Goal: Task Accomplishment & Management: Manage account settings

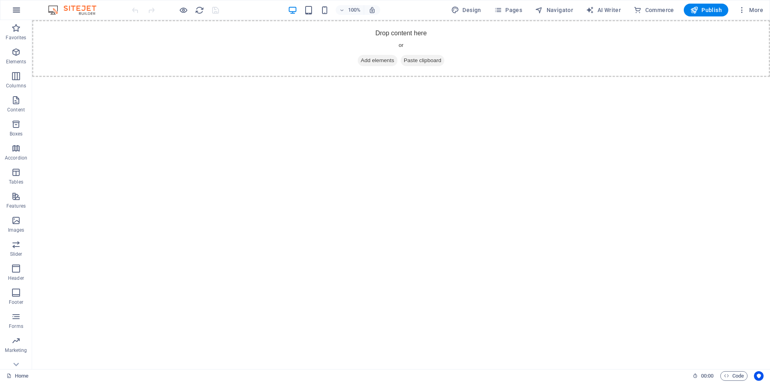
click at [21, 10] on icon "button" at bounding box center [17, 10] width 10 height 10
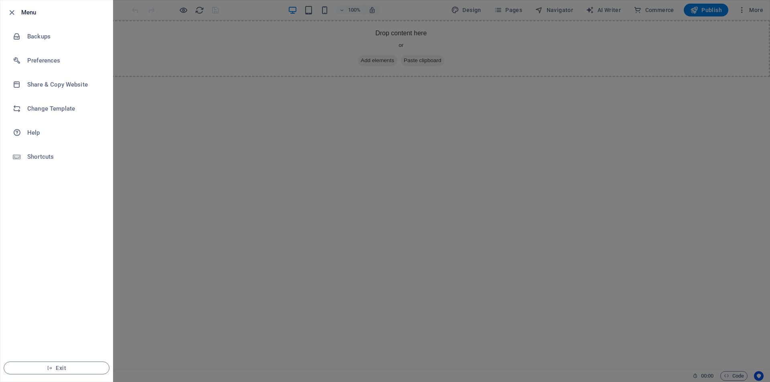
click at [166, 182] on div at bounding box center [385, 191] width 770 height 382
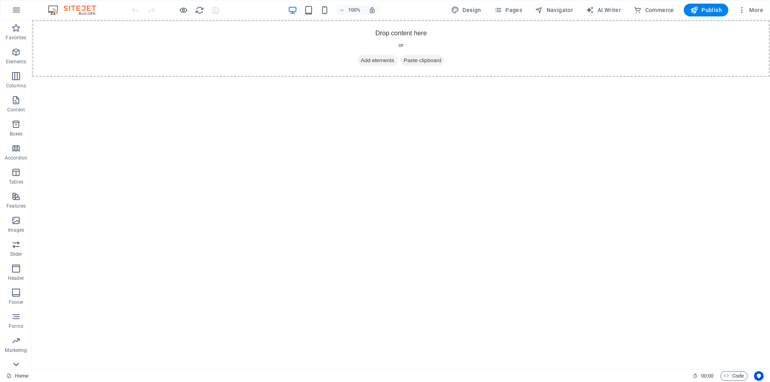
click at [21, 361] on icon at bounding box center [15, 364] width 11 height 11
click at [615, 9] on span "AI Writer" at bounding box center [603, 10] width 35 height 8
select select "English"
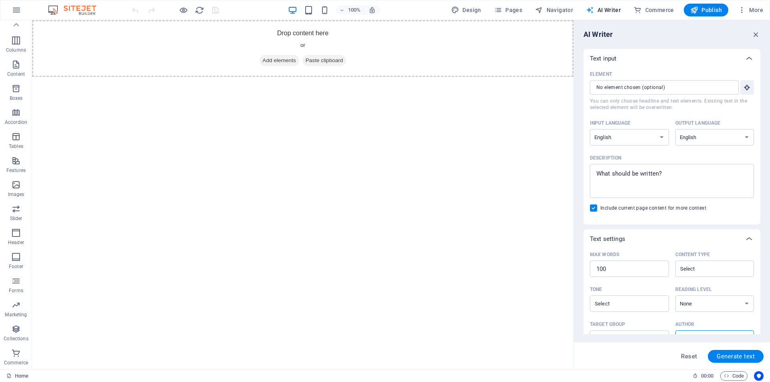
scroll to position [0, 0]
click at [391, 77] on html "Skip to main content Drop content here or Add elements Paste clipboard" at bounding box center [302, 48] width 541 height 57
click at [14, 9] on icon "button" at bounding box center [17, 10] width 10 height 10
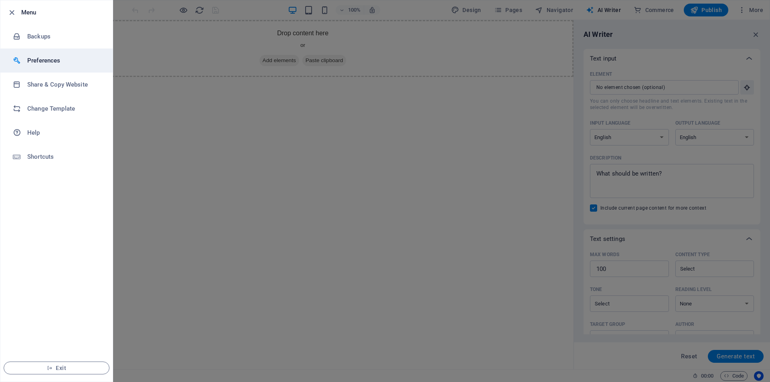
click at [55, 57] on h6 "Preferences" at bounding box center [64, 61] width 74 height 10
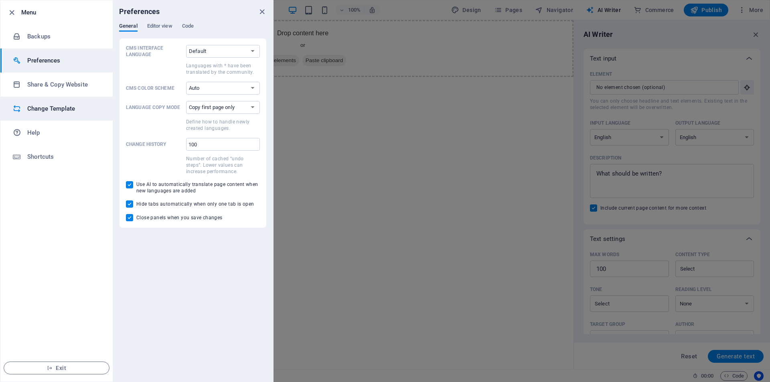
click at [81, 104] on h6 "Change Template" at bounding box center [64, 109] width 74 height 10
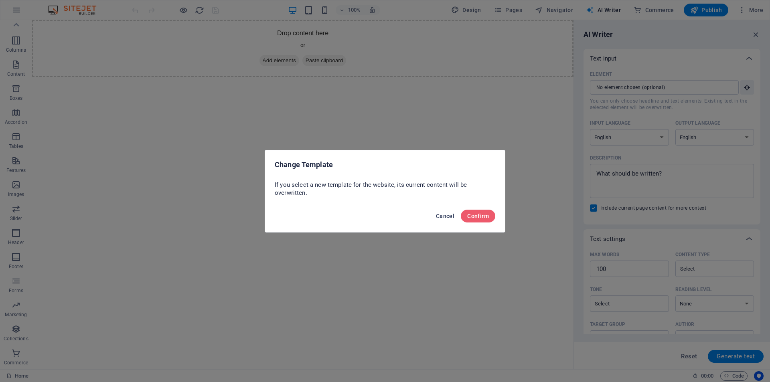
drag, startPoint x: 453, startPoint y: 218, endPoint x: 455, endPoint y: 193, distance: 25.4
click at [453, 218] on span "Cancel" at bounding box center [445, 216] width 18 height 6
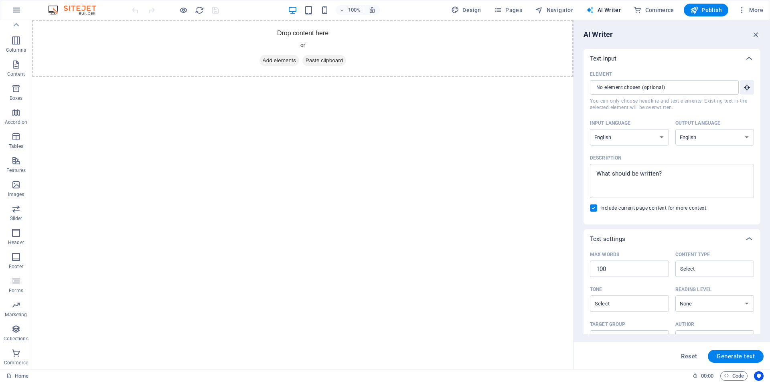
click at [18, 8] on icon "button" at bounding box center [17, 10] width 10 height 10
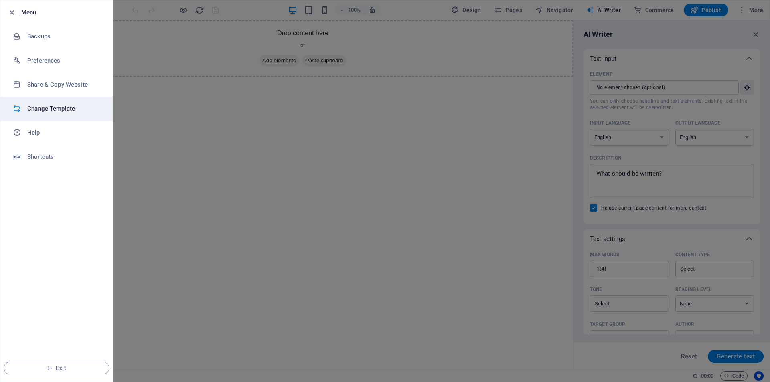
click at [78, 101] on li "Change Template" at bounding box center [56, 109] width 112 height 24
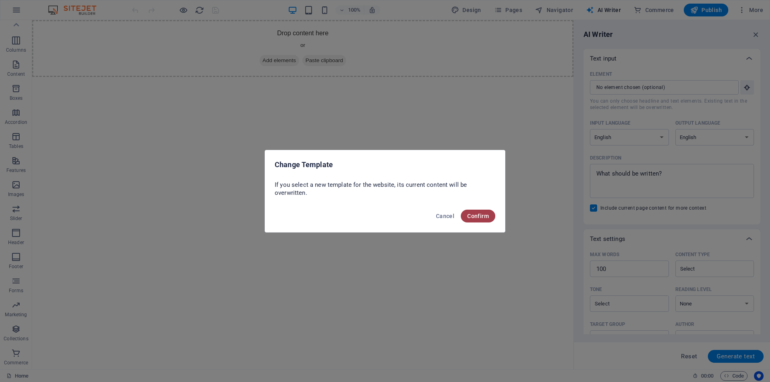
click at [466, 218] on button "Confirm" at bounding box center [478, 216] width 34 height 13
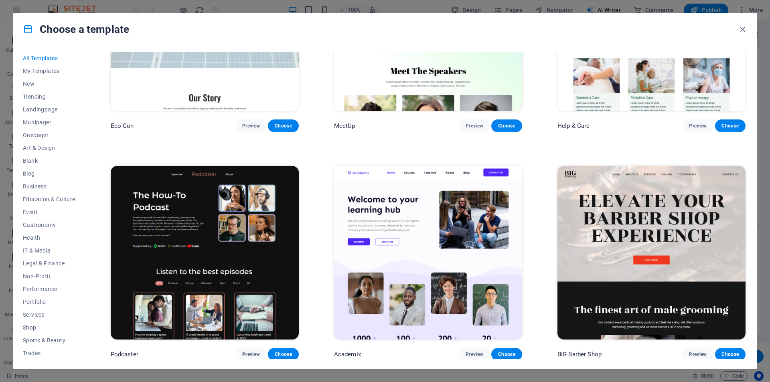
scroll to position [1275, 0]
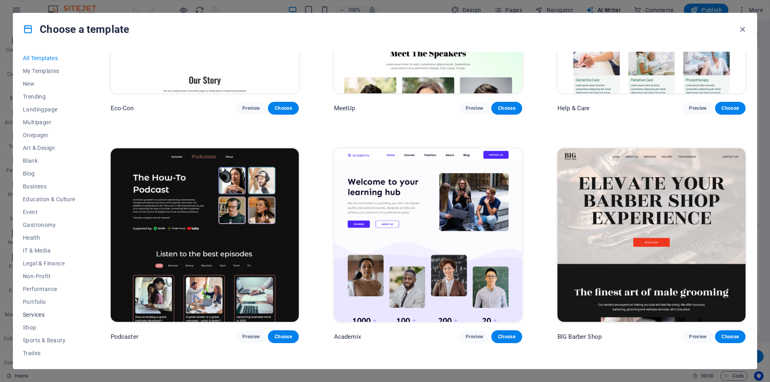
click at [65, 312] on span "Services" at bounding box center [49, 315] width 53 height 6
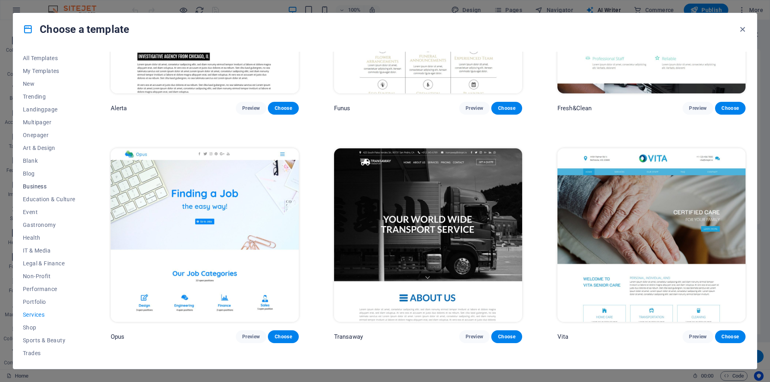
click at [36, 186] on span "Business" at bounding box center [49, 186] width 53 height 6
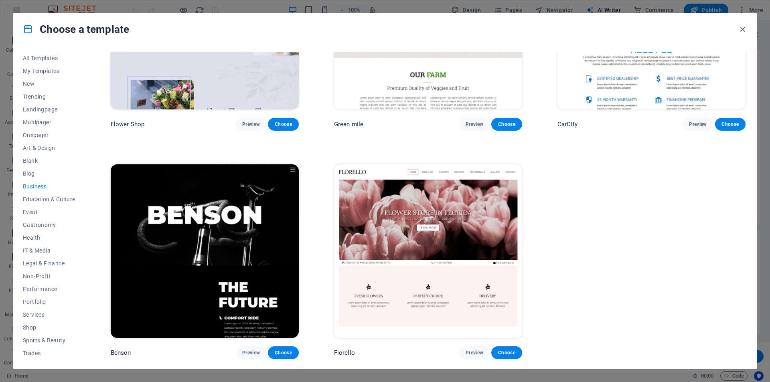
scroll to position [0, 0]
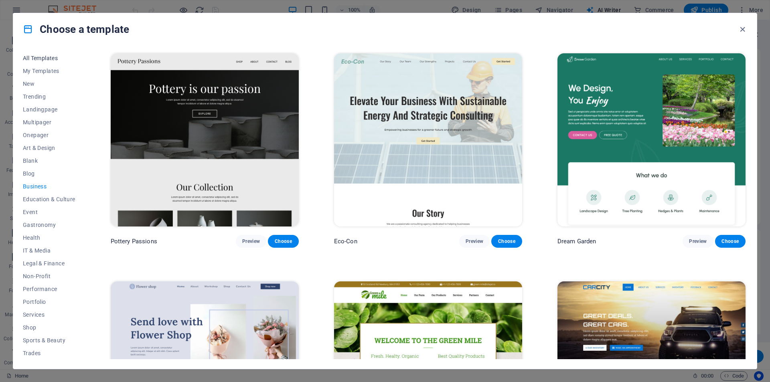
click at [52, 59] on span "All Templates" at bounding box center [49, 58] width 53 height 6
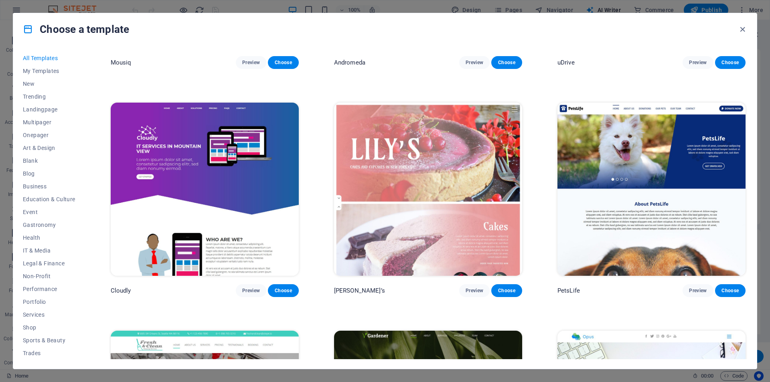
scroll to position [8415, 0]
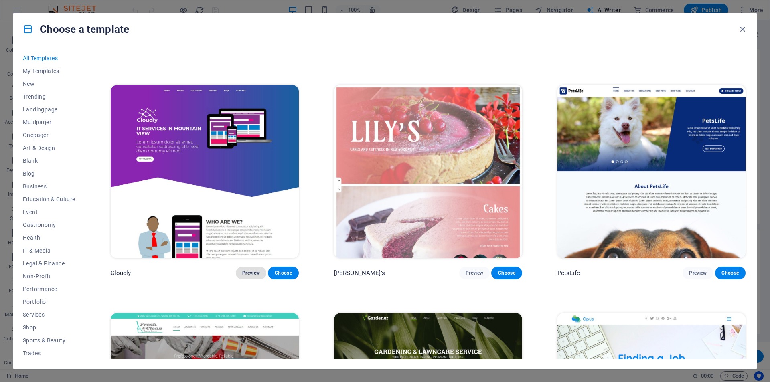
click at [244, 270] on span "Preview" at bounding box center [251, 273] width 18 height 6
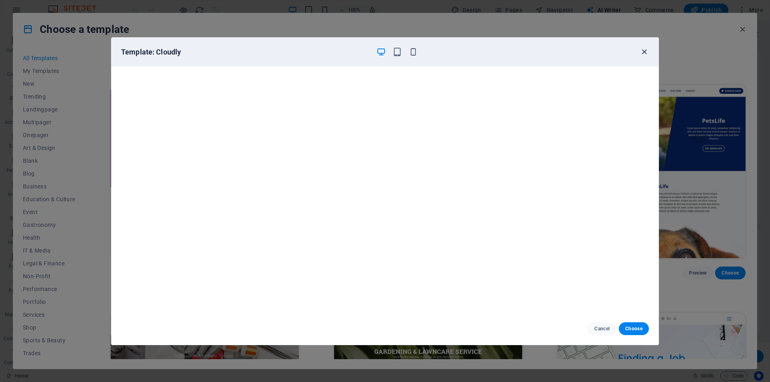
click at [645, 55] on icon "button" at bounding box center [644, 51] width 9 height 9
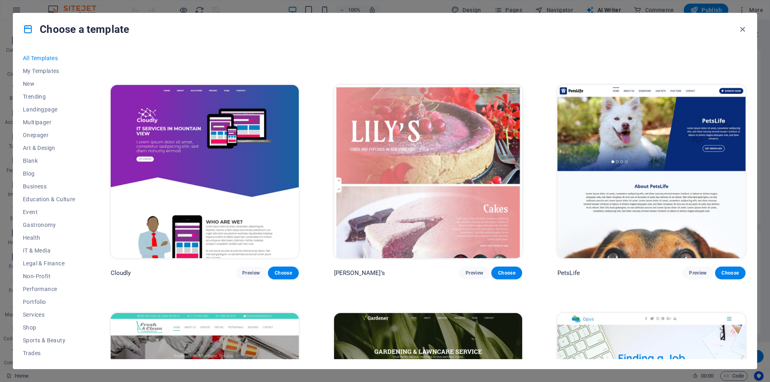
click at [747, 251] on div "All Templates My Templates New Trending Landingpage Multipager Onepager Art & D…" at bounding box center [385, 207] width 744 height 324
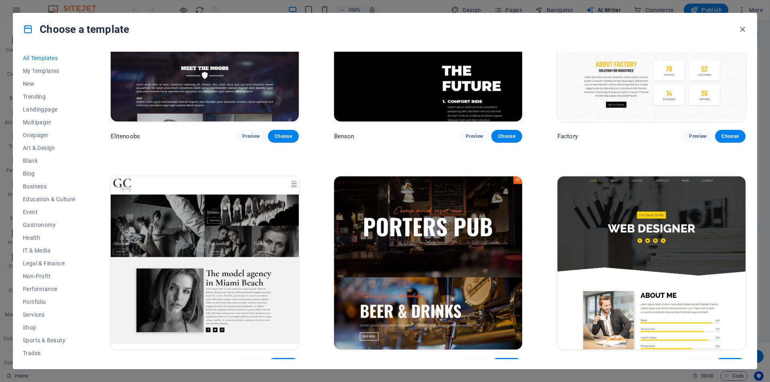
scroll to position [9026, 0]
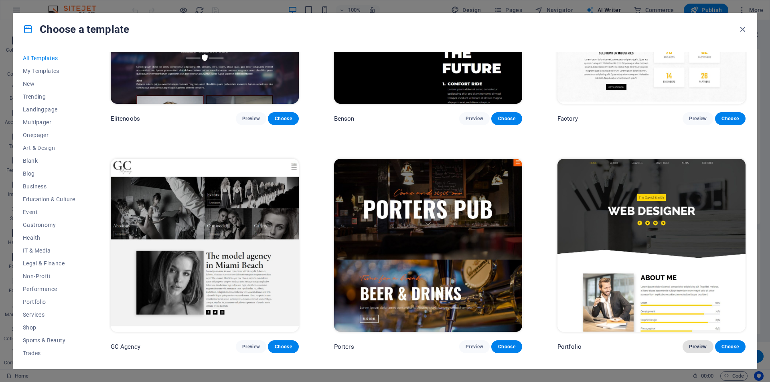
click at [696, 344] on span "Preview" at bounding box center [698, 347] width 18 height 6
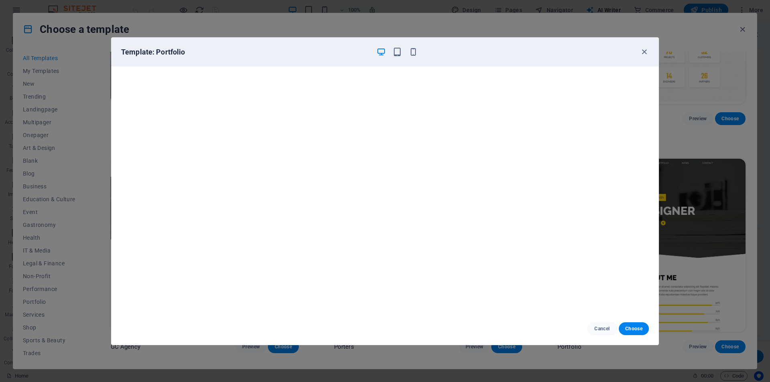
click at [638, 51] on div "Template: Portfolio" at bounding box center [380, 52] width 518 height 10
click at [642, 51] on icon "button" at bounding box center [644, 51] width 9 height 9
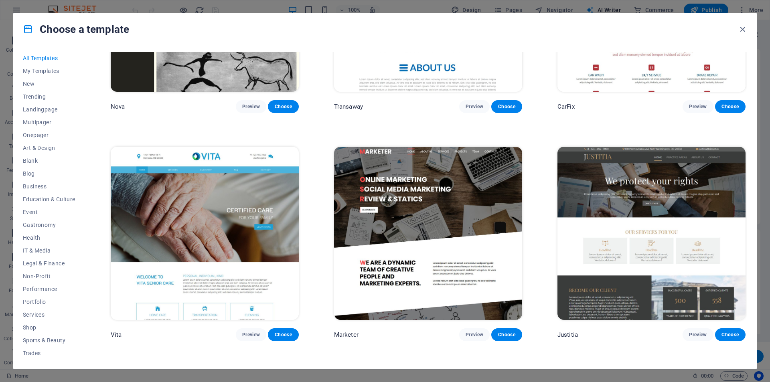
scroll to position [9969, 0]
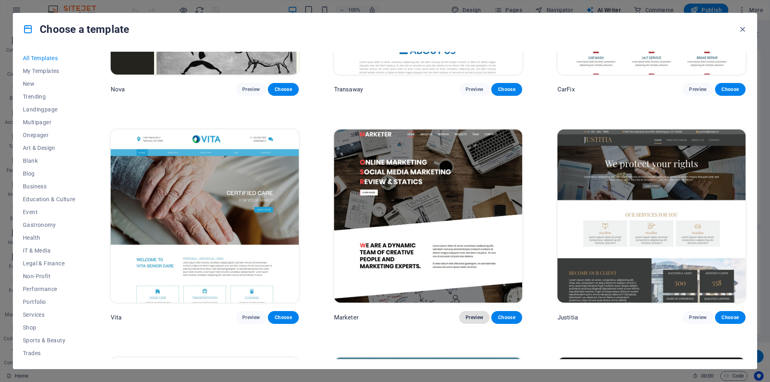
click at [474, 314] on span "Preview" at bounding box center [475, 317] width 18 height 6
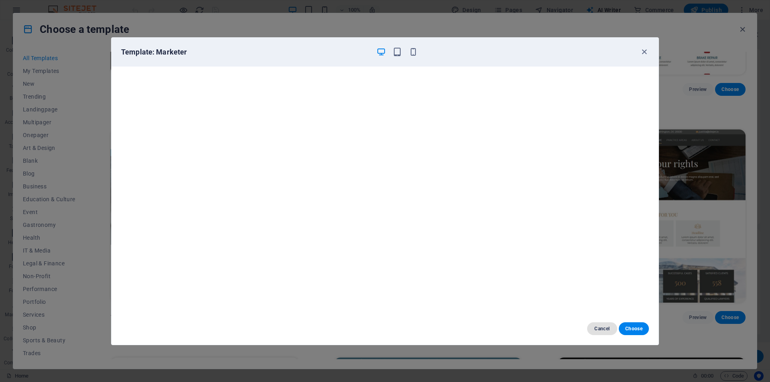
click at [605, 326] on span "Cancel" at bounding box center [602, 329] width 17 height 6
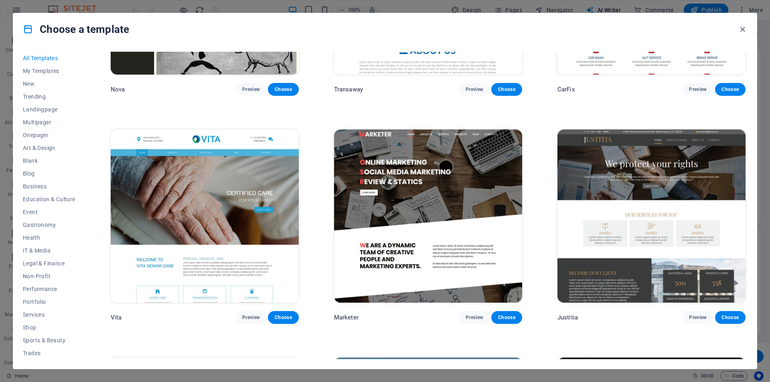
click at [748, 283] on div "All Templates My Templates New Trending Landingpage Multipager Onepager Art & D…" at bounding box center [385, 207] width 744 height 324
click at [748, 284] on div "All Templates My Templates New Trending Landingpage Multipager Onepager Art & D…" at bounding box center [385, 207] width 744 height 324
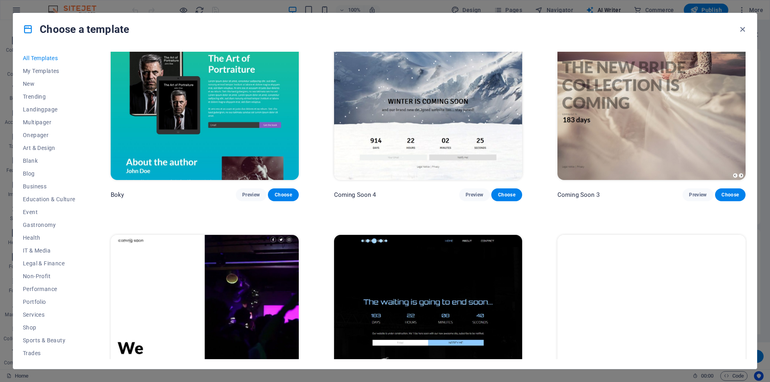
scroll to position [13077, 0]
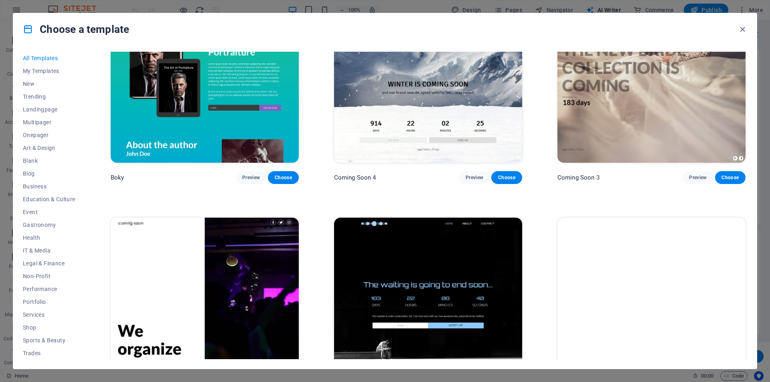
click at [748, 359] on div "All Templates My Templates New Trending Landingpage Multipager Onepager Art & D…" at bounding box center [385, 207] width 744 height 324
click at [37, 312] on span "Services" at bounding box center [49, 315] width 53 height 6
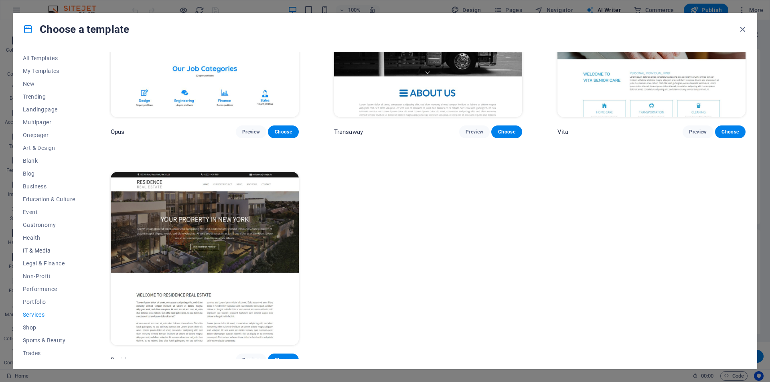
click at [39, 252] on span "IT & Media" at bounding box center [49, 250] width 53 height 6
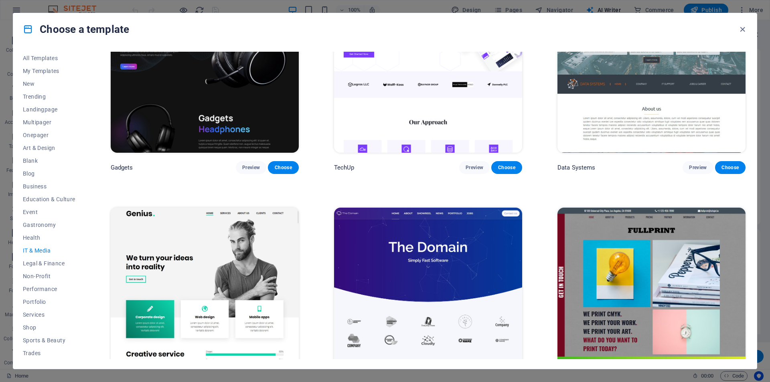
scroll to position [298, 0]
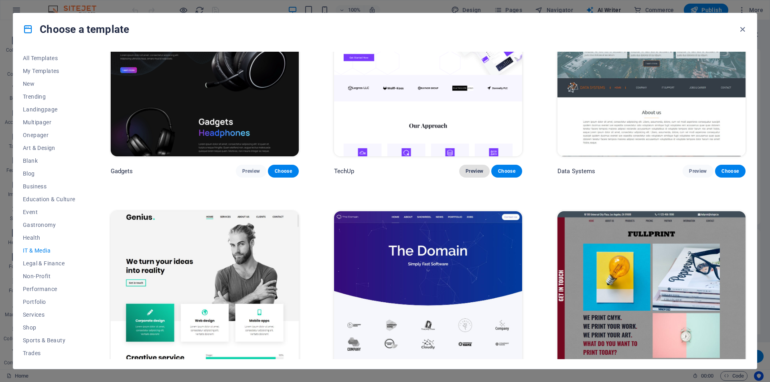
click at [488, 166] on button "Preview" at bounding box center [474, 171] width 30 height 13
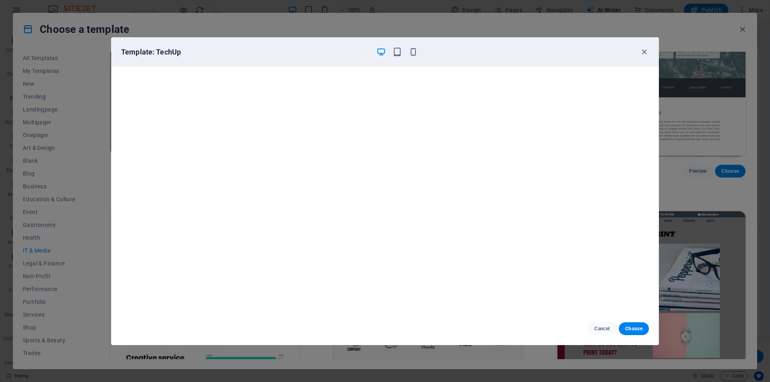
drag, startPoint x: 673, startPoint y: 171, endPoint x: 667, endPoint y: 178, distance: 8.3
click at [668, 178] on div "Template: TechUp Cancel Choose" at bounding box center [385, 191] width 770 height 382
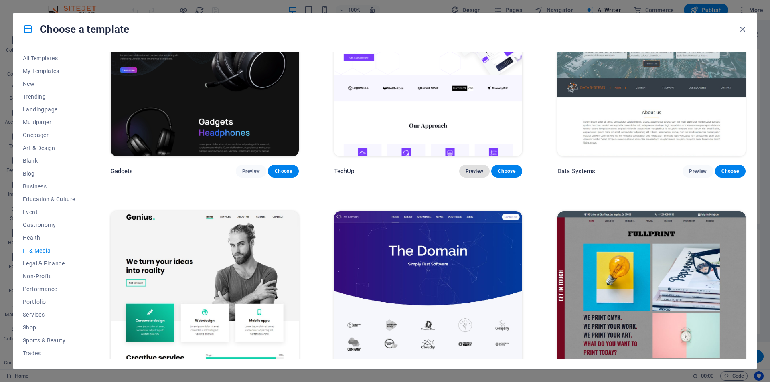
click at [468, 170] on span "Preview" at bounding box center [475, 171] width 18 height 6
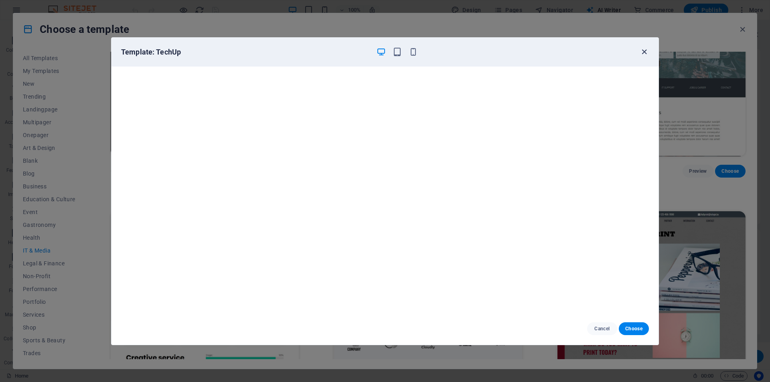
click at [641, 48] on icon "button" at bounding box center [644, 51] width 9 height 9
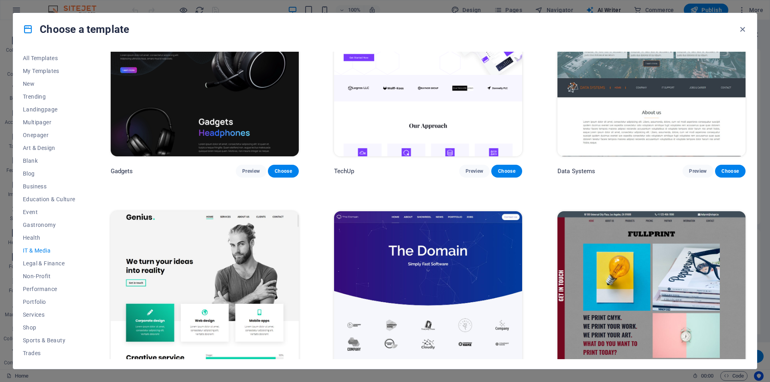
drag, startPoint x: 745, startPoint y: 229, endPoint x: 746, endPoint y: 235, distance: 6.1
click at [746, 235] on div "RepairIT Preview Choose Peoneera Preview Choose MakeIt Agency Preview Choose Ga…" at bounding box center [428, 206] width 638 height 308
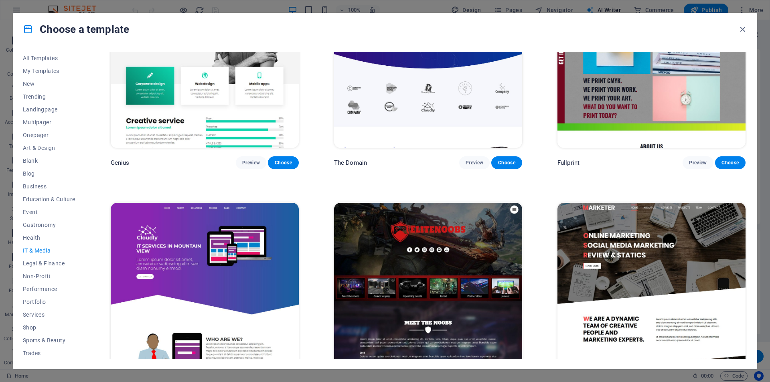
scroll to position [541, 0]
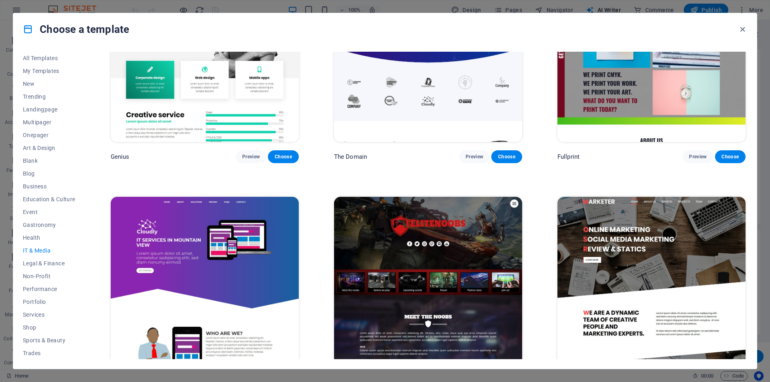
click at [641, 270] on img at bounding box center [651, 283] width 188 height 173
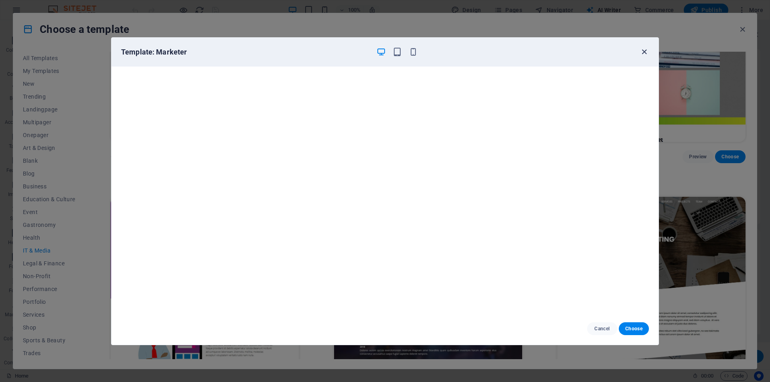
click at [645, 54] on icon "button" at bounding box center [644, 51] width 9 height 9
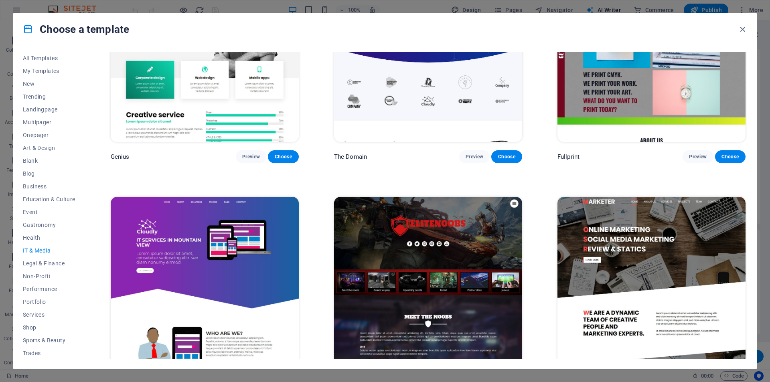
drag, startPoint x: 745, startPoint y: 265, endPoint x: 749, endPoint y: 280, distance: 15.0
click at [749, 280] on div "All Templates My Templates New Trending Landingpage Multipager Onepager Art & D…" at bounding box center [385, 207] width 744 height 324
click at [468, 296] on img at bounding box center [428, 283] width 188 height 173
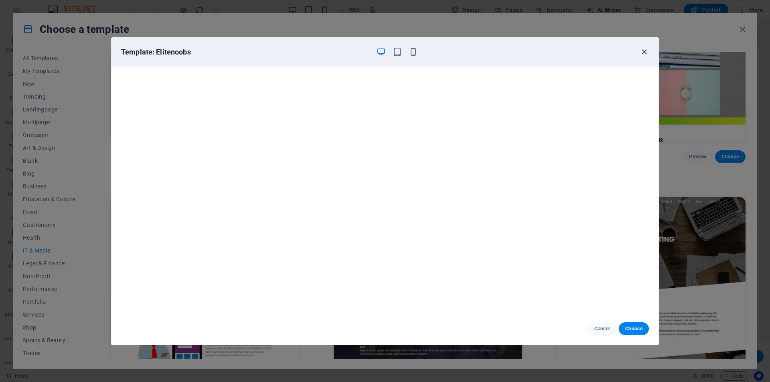
click at [642, 49] on icon "button" at bounding box center [644, 51] width 9 height 9
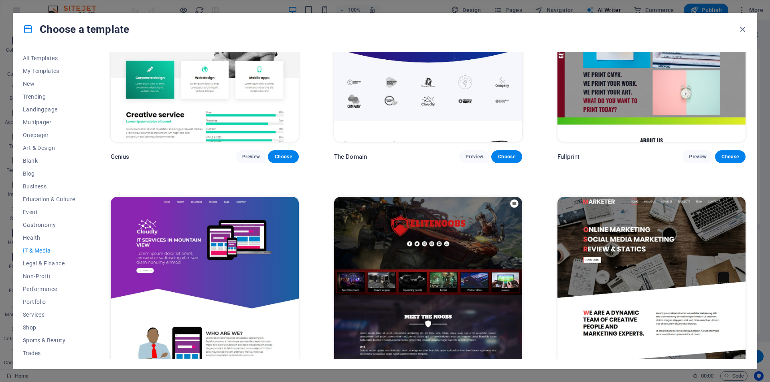
click at [642, 49] on div "All Templates My Templates New Trending Landingpage Multipager Onepager Art & D…" at bounding box center [385, 207] width 744 height 324
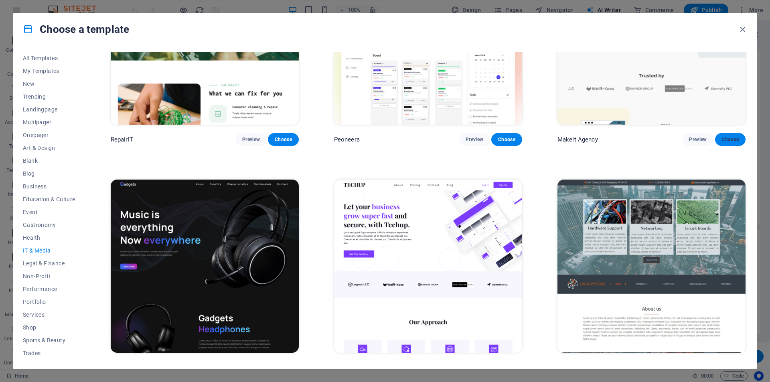
scroll to position [101, 0]
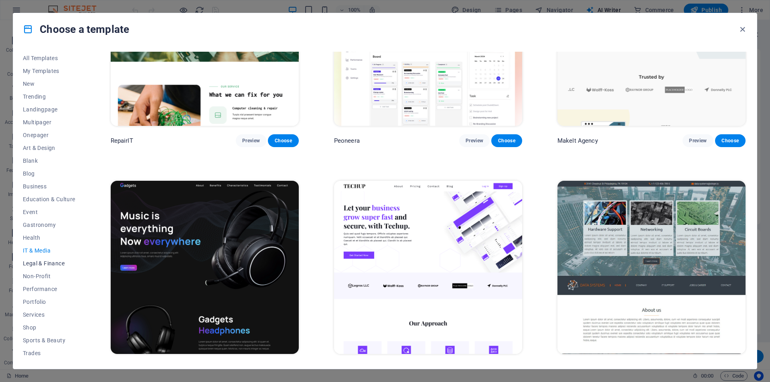
click at [53, 259] on button "Legal & Finance" at bounding box center [49, 263] width 53 height 13
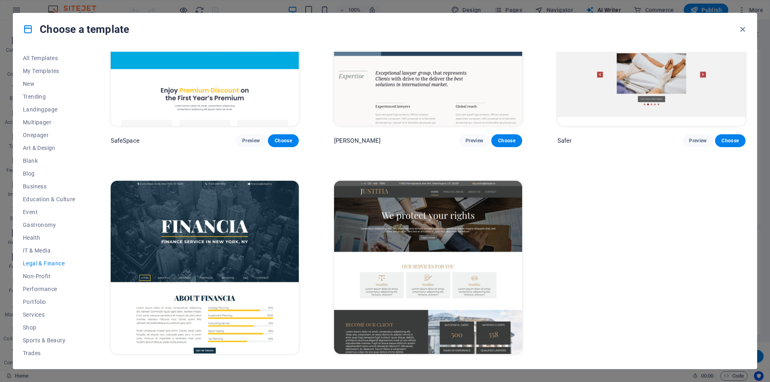
scroll to position [0, 0]
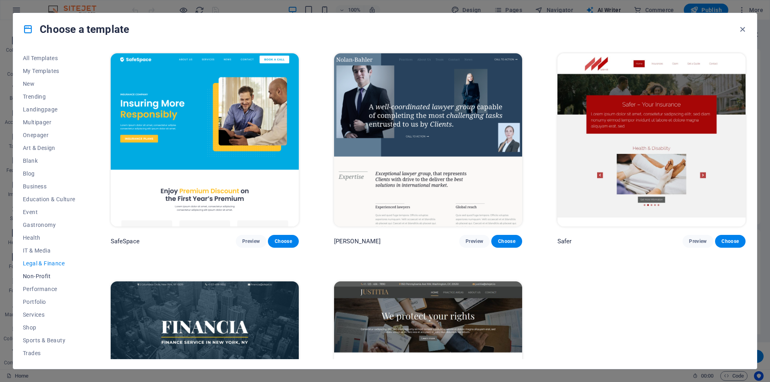
click at [48, 272] on button "Non-Profit" at bounding box center [49, 276] width 53 height 13
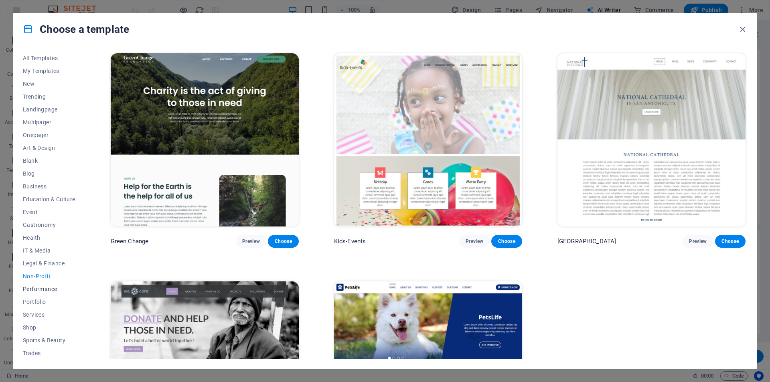
click at [47, 290] on span "Performance" at bounding box center [49, 289] width 53 height 6
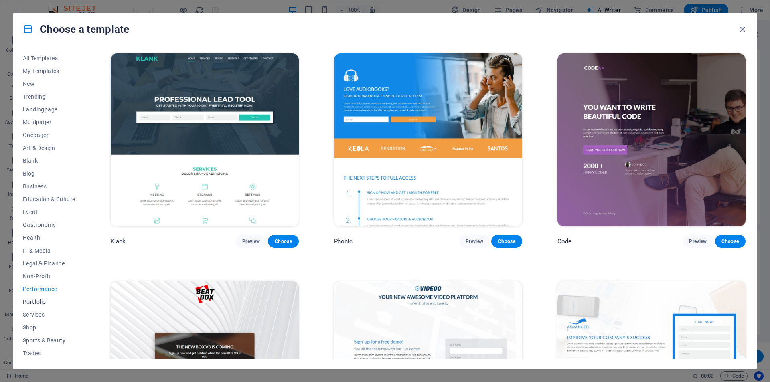
click at [40, 296] on button "Portfolio" at bounding box center [49, 302] width 53 height 13
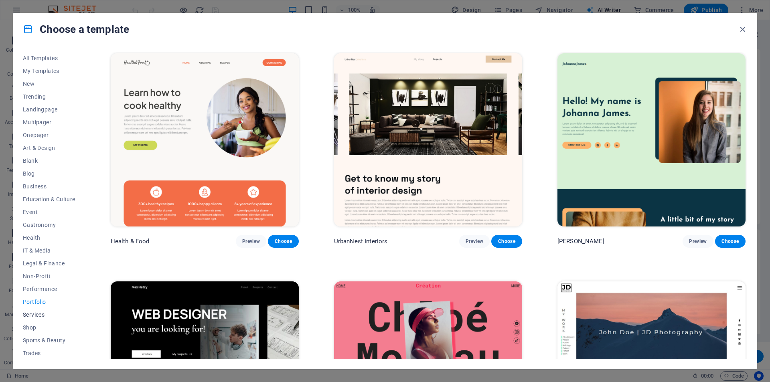
click at [41, 310] on button "Services" at bounding box center [49, 314] width 53 height 13
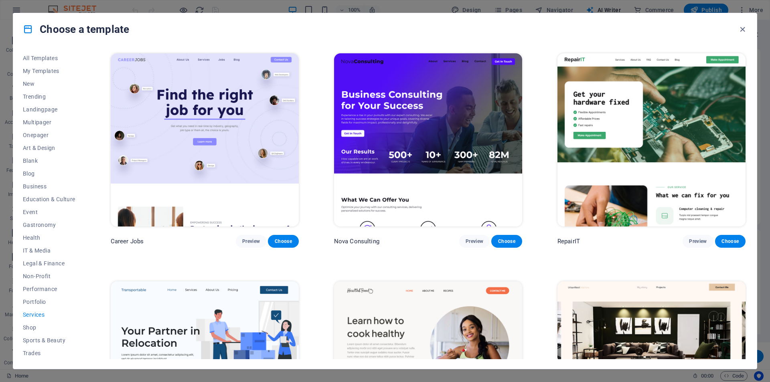
click at [701, 93] on img at bounding box center [651, 139] width 188 height 173
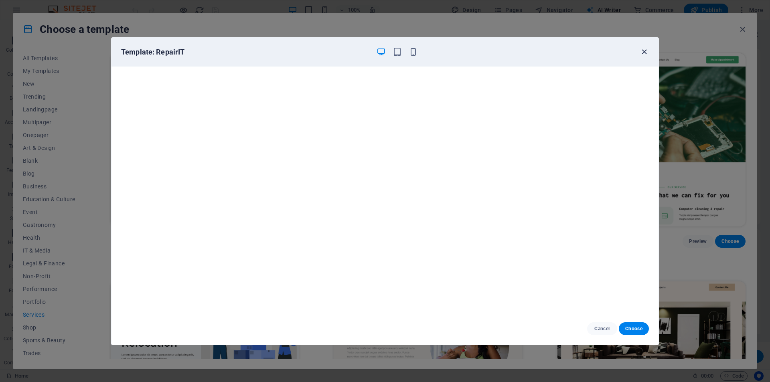
click at [641, 50] on icon "button" at bounding box center [644, 51] width 9 height 9
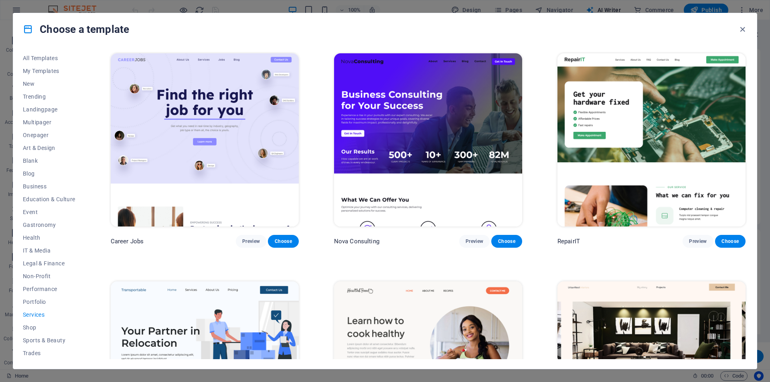
click at [489, 91] on img at bounding box center [428, 139] width 188 height 173
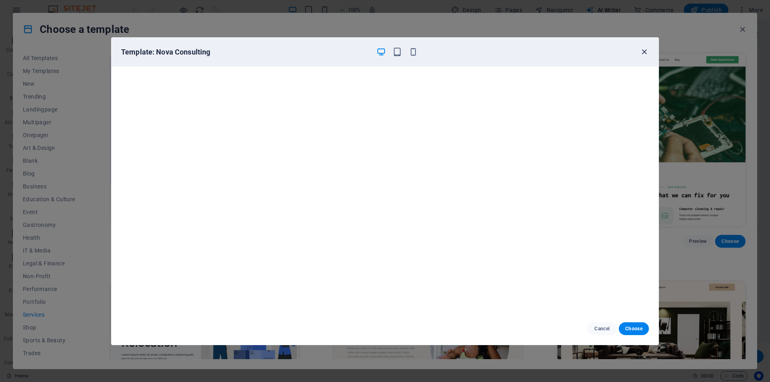
click at [645, 52] on icon "button" at bounding box center [644, 51] width 9 height 9
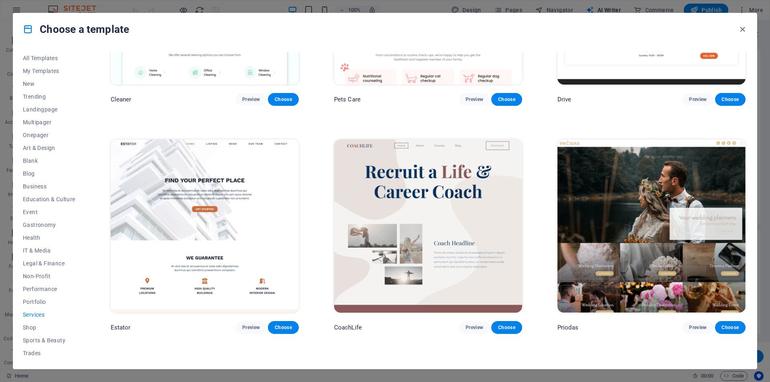
scroll to position [603, 0]
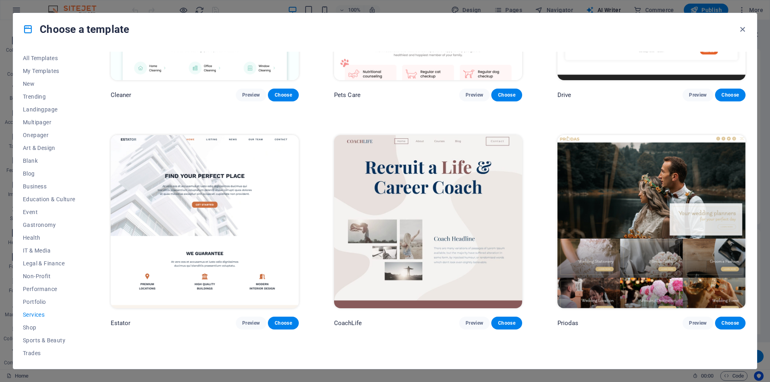
click at [747, 181] on div "All Templates My Templates New Trending Landingpage Multipager Onepager Art & D…" at bounding box center [385, 207] width 744 height 324
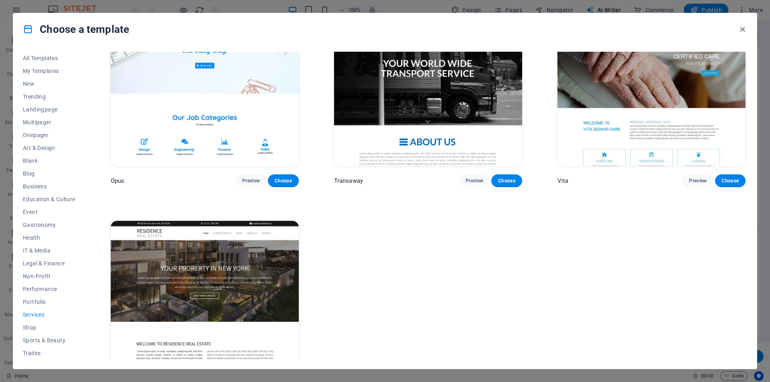
scroll to position [1433, 0]
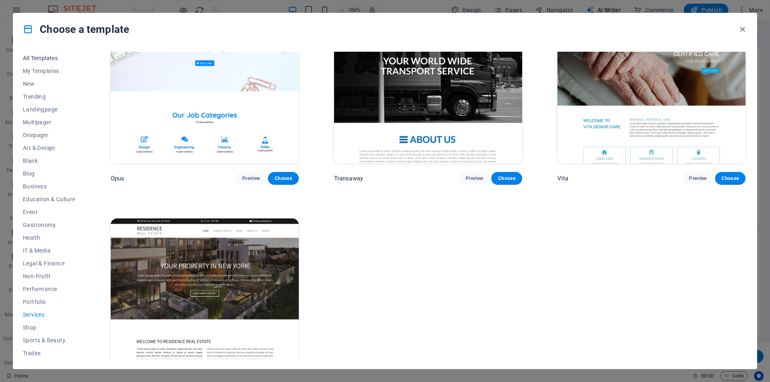
click at [53, 60] on span "All Templates" at bounding box center [49, 58] width 53 height 6
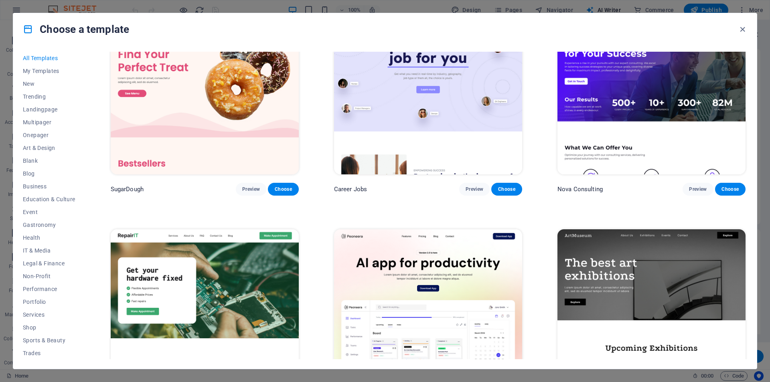
scroll to position [0, 0]
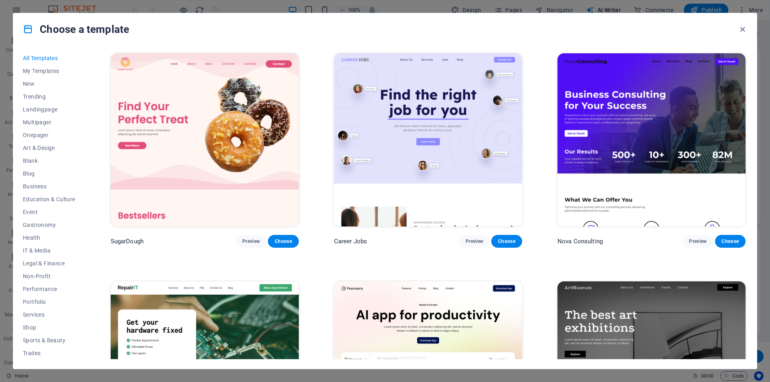
click at [448, 178] on img at bounding box center [428, 139] width 188 height 173
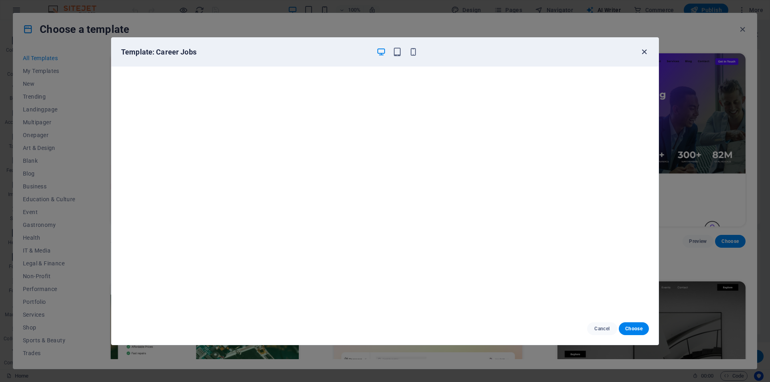
click at [641, 53] on icon "button" at bounding box center [644, 51] width 9 height 9
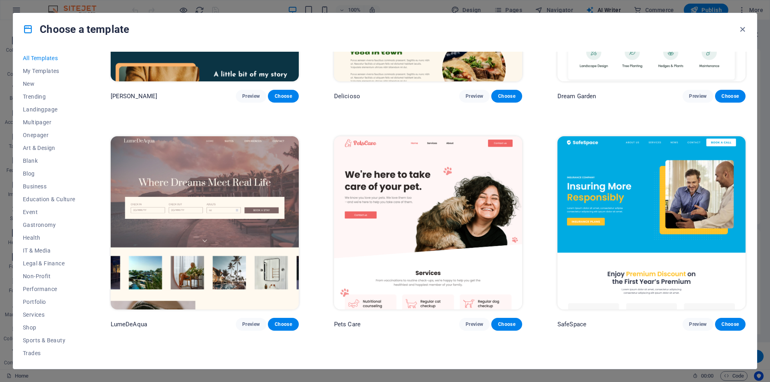
scroll to position [2218, 0]
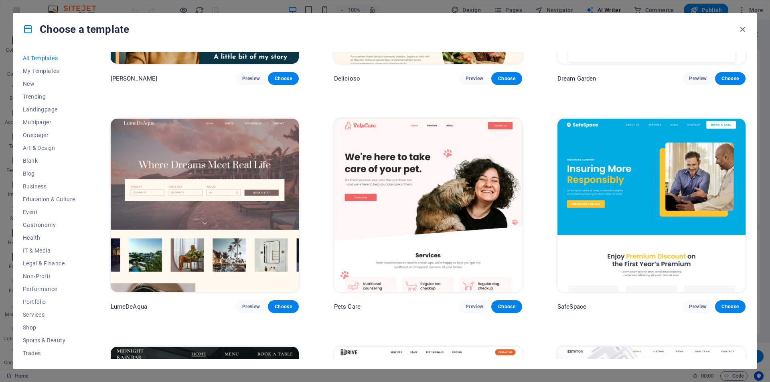
click at [748, 109] on div "All Templates My Templates New Trending Landingpage Multipager Onepager Art & D…" at bounding box center [385, 207] width 744 height 324
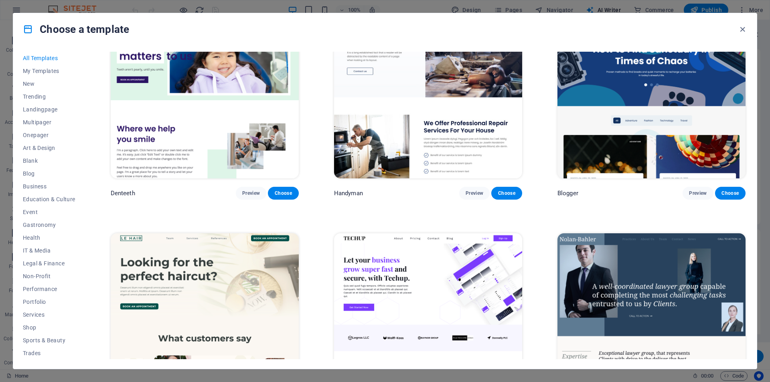
scroll to position [3719, 0]
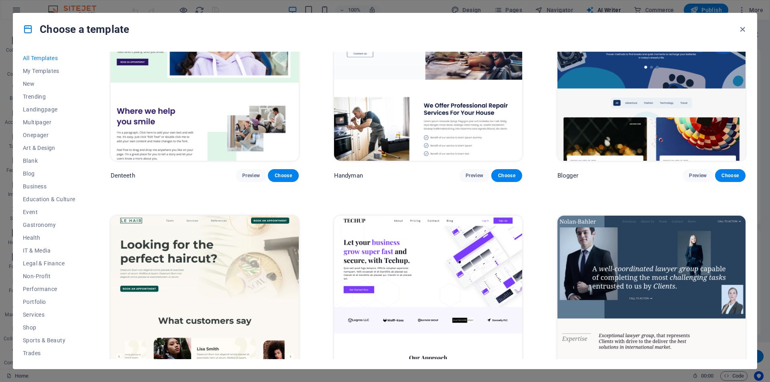
click at [394, 261] on img at bounding box center [428, 302] width 188 height 173
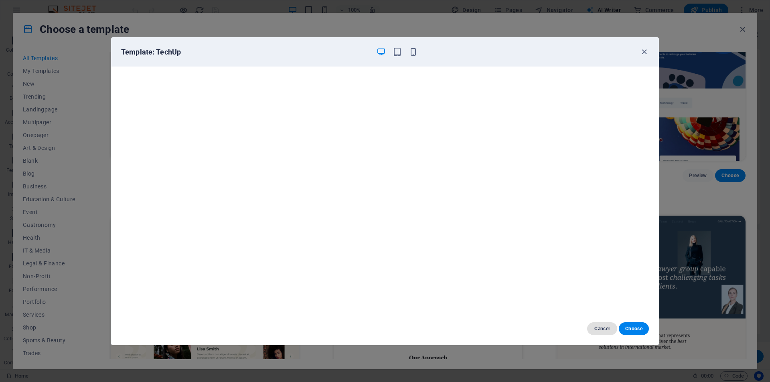
click at [605, 329] on span "Cancel" at bounding box center [602, 329] width 17 height 6
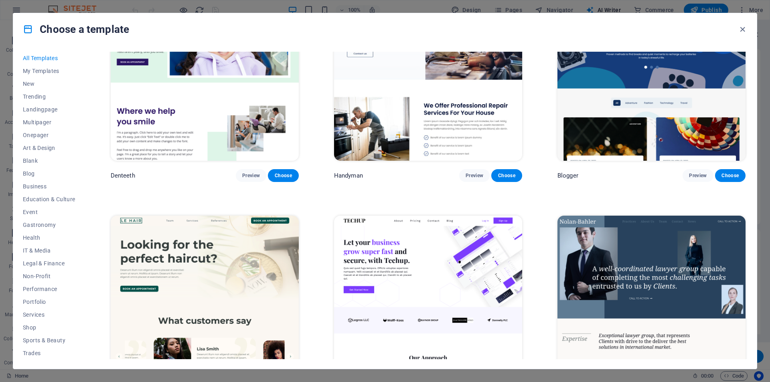
click at [472, 216] on img at bounding box center [428, 302] width 188 height 173
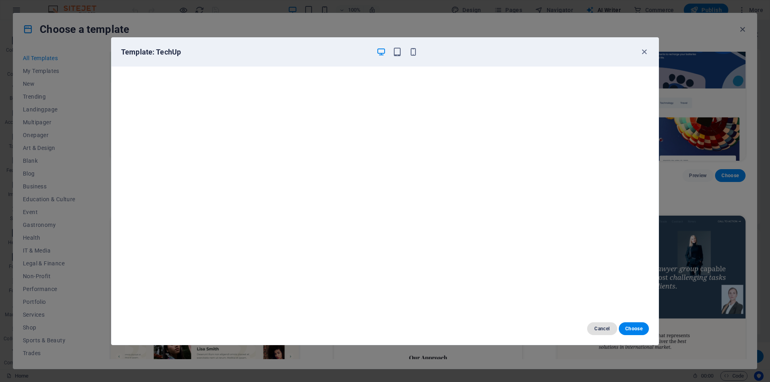
click at [610, 331] on span "Cancel" at bounding box center [602, 329] width 17 height 6
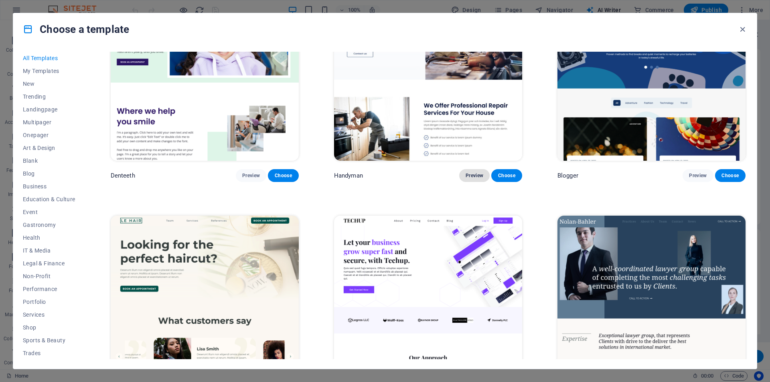
click at [466, 172] on span "Preview" at bounding box center [475, 175] width 18 height 6
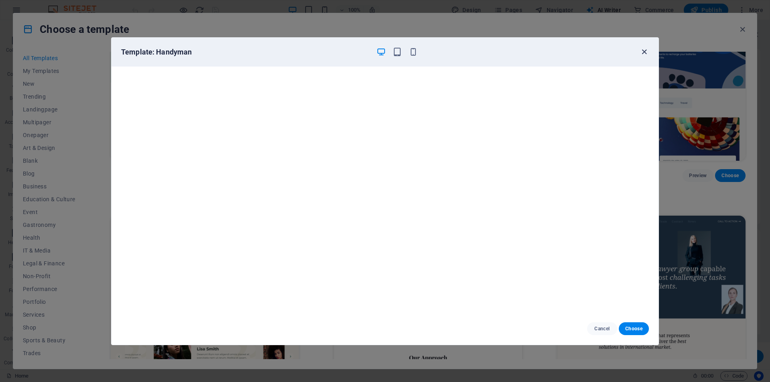
click at [640, 49] on icon "button" at bounding box center [644, 51] width 9 height 9
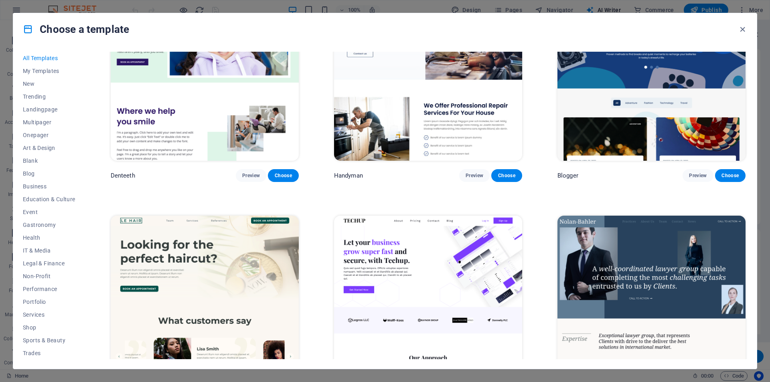
click at [430, 338] on img at bounding box center [428, 302] width 188 height 173
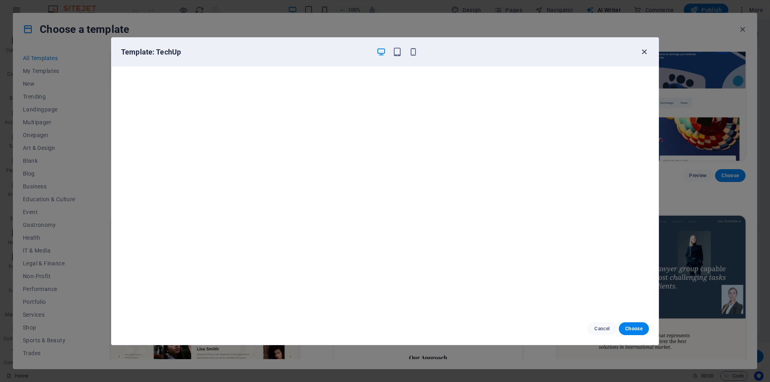
click at [645, 53] on icon "button" at bounding box center [644, 51] width 9 height 9
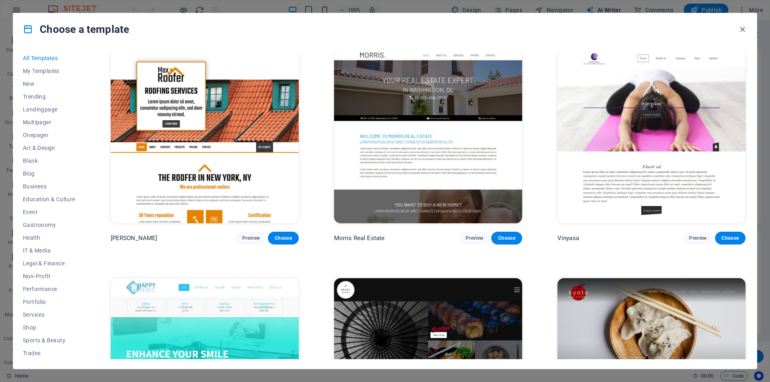
scroll to position [5500, 0]
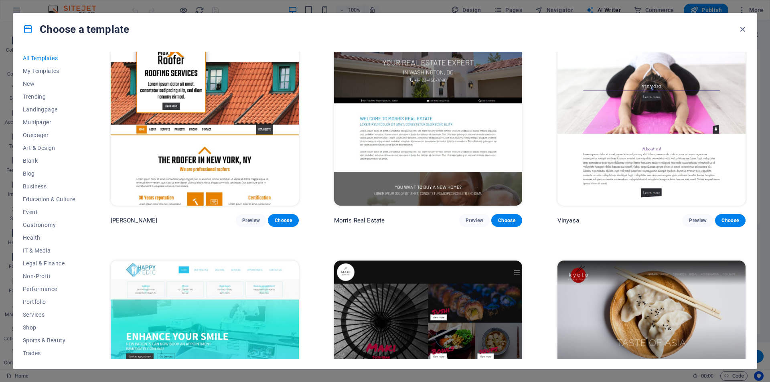
drag, startPoint x: 747, startPoint y: 181, endPoint x: 747, endPoint y: 185, distance: 4.0
click at [747, 185] on div "All Templates My Templates New Trending Landingpage Multipager Onepager Art & D…" at bounding box center [385, 207] width 744 height 324
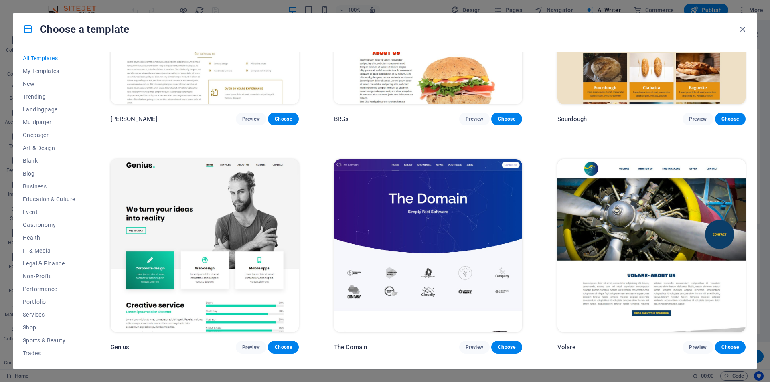
scroll to position [6076, 0]
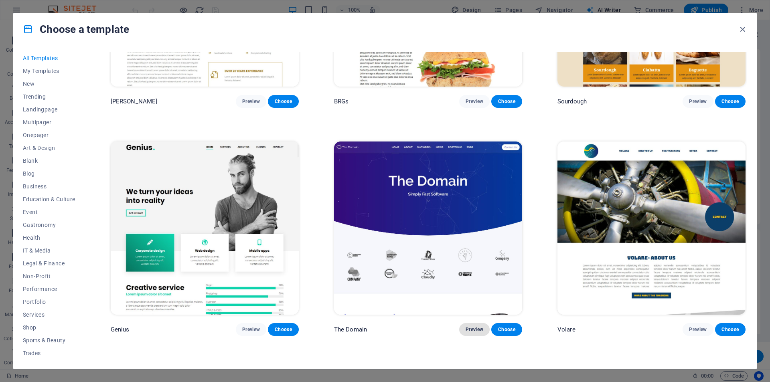
click at [476, 326] on span "Preview" at bounding box center [475, 329] width 18 height 6
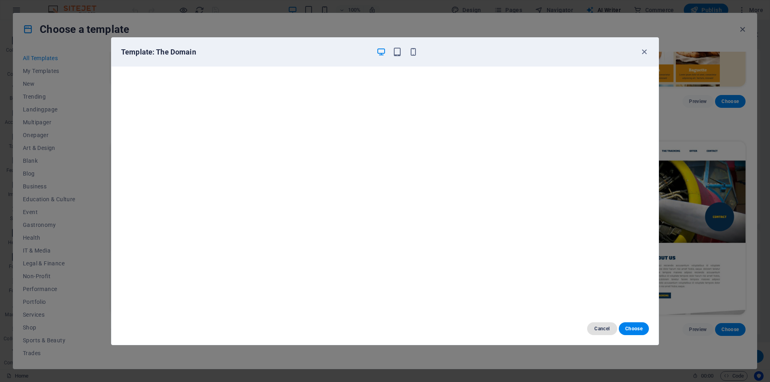
click at [602, 325] on button "Cancel" at bounding box center [602, 328] width 30 height 13
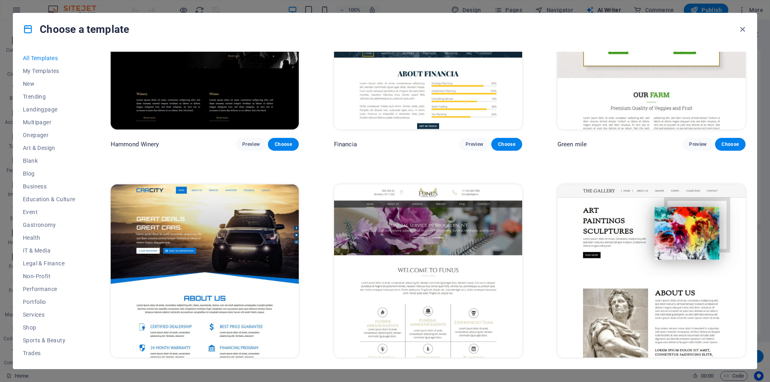
scroll to position [7472, 0]
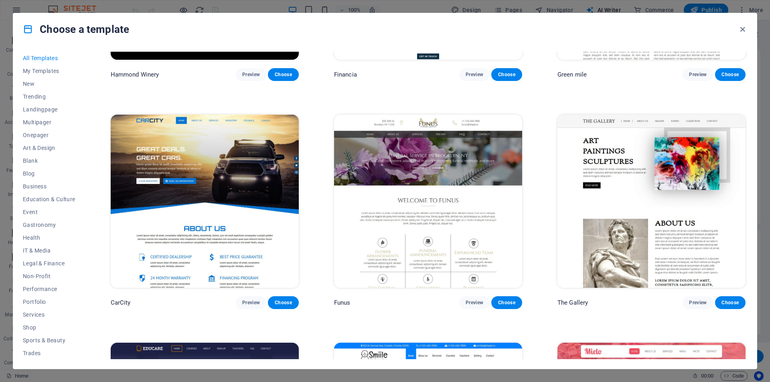
click at [747, 229] on div "All Templates My Templates New Trending Landingpage Multipager Onepager Art & D…" at bounding box center [385, 207] width 744 height 324
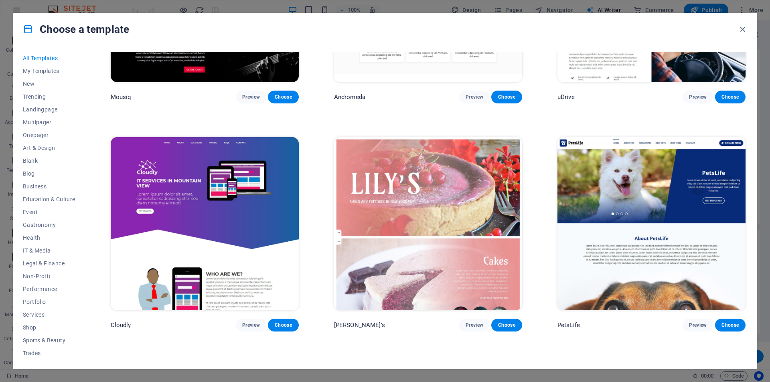
scroll to position [8380, 0]
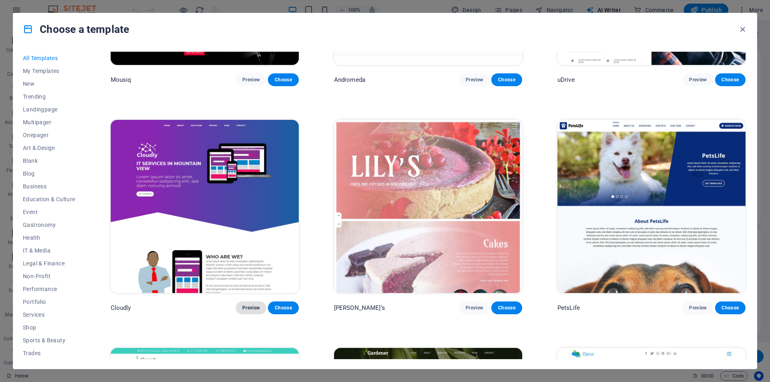
click at [252, 302] on button "Preview" at bounding box center [251, 308] width 30 height 13
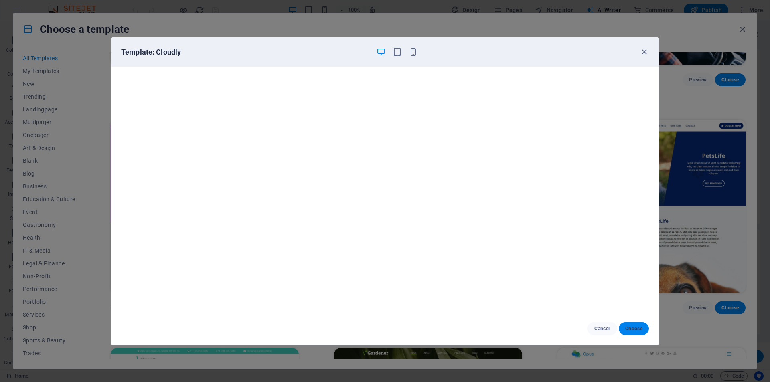
click at [624, 322] on button "Choose" at bounding box center [634, 328] width 30 height 13
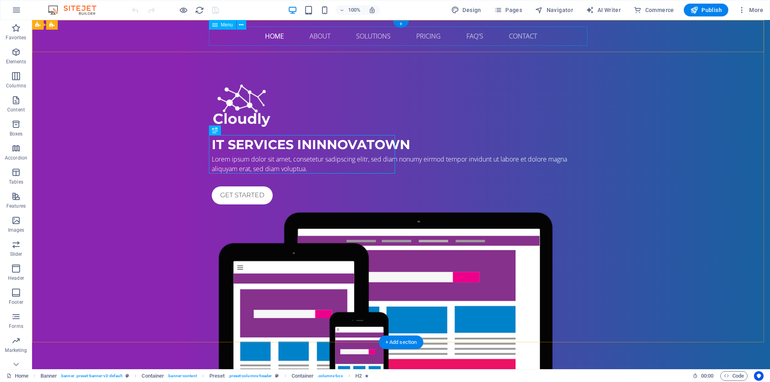
click at [377, 39] on nav "Home About Solutions Pricing FAQ's Contact" at bounding box center [401, 35] width 379 height 19
click at [373, 33] on nav "Home About Solutions Pricing FAQ's Contact" at bounding box center [401, 35] width 379 height 19
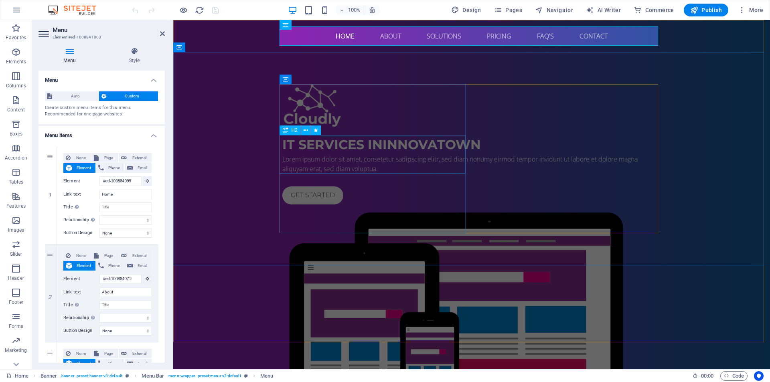
click at [382, 154] on div "IT Services in Innovatown" at bounding box center [471, 144] width 379 height 19
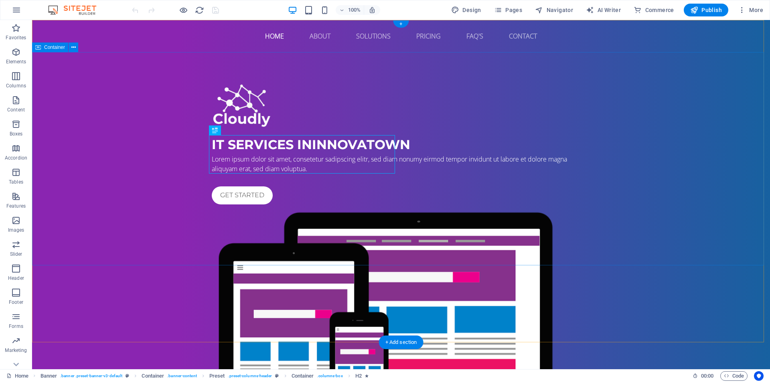
click at [430, 243] on div "IT Services in Innovatown Lorem ipsum dolor sit amet, consetetur sadipscing eli…" at bounding box center [401, 263] width 738 height 422
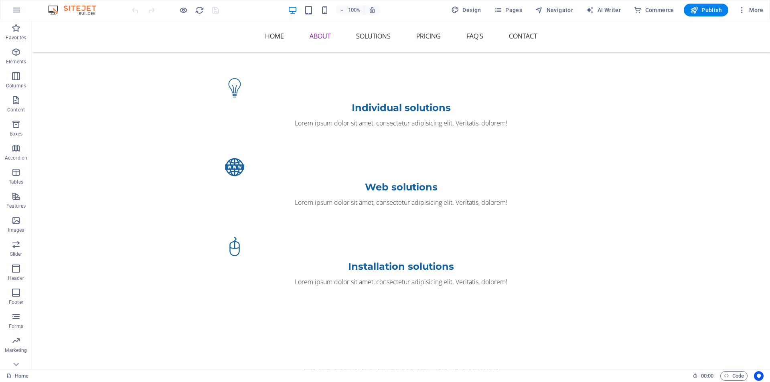
scroll to position [802, 0]
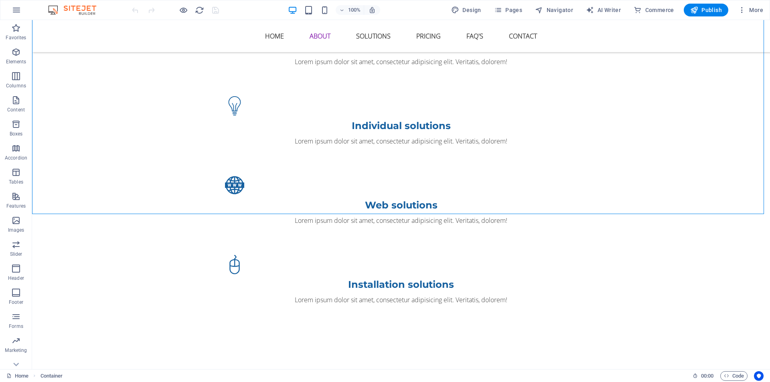
drag, startPoint x: 763, startPoint y: 108, endPoint x: 770, endPoint y: 112, distance: 7.4
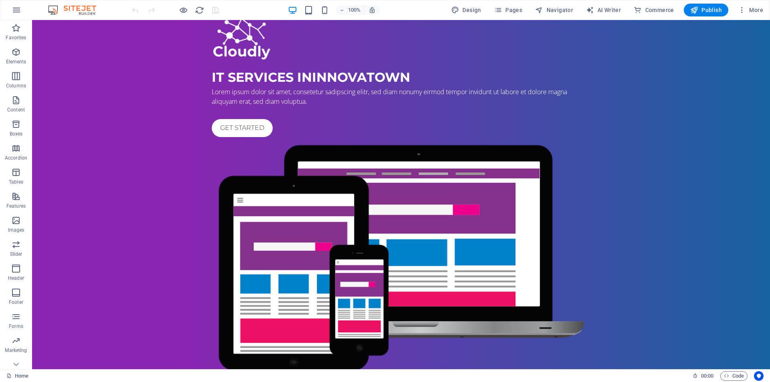
scroll to position [0, 0]
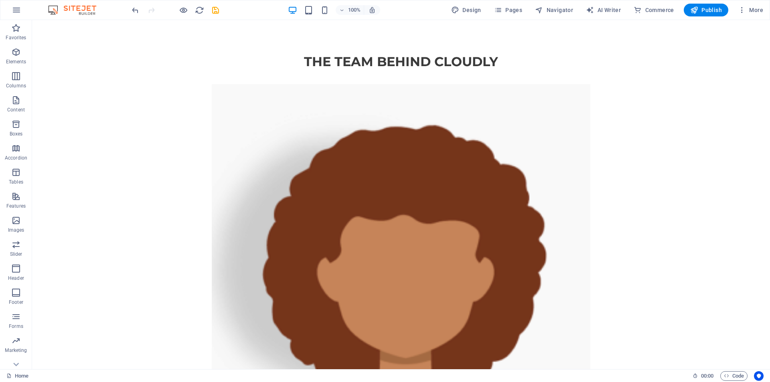
drag, startPoint x: 802, startPoint y: 22, endPoint x: 770, endPoint y: 61, distance: 50.1
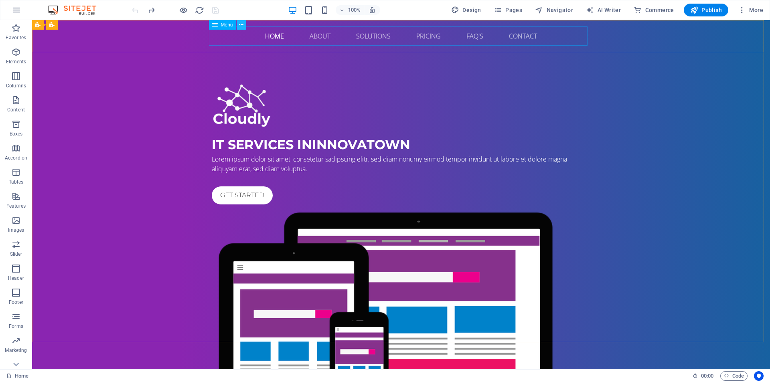
click at [243, 24] on icon at bounding box center [241, 25] width 4 height 8
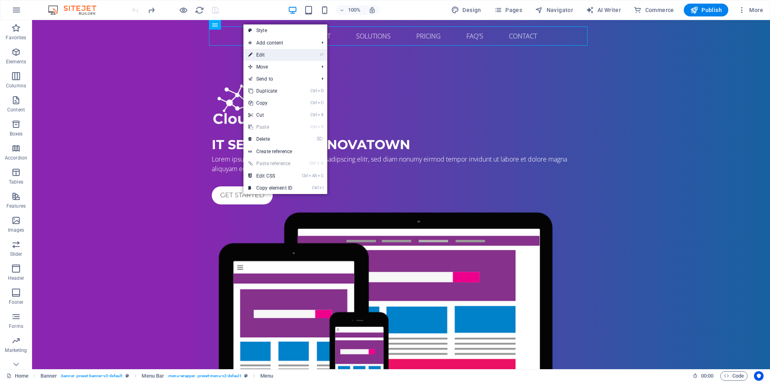
click at [265, 50] on link "⏎ Edit" at bounding box center [270, 55] width 54 height 12
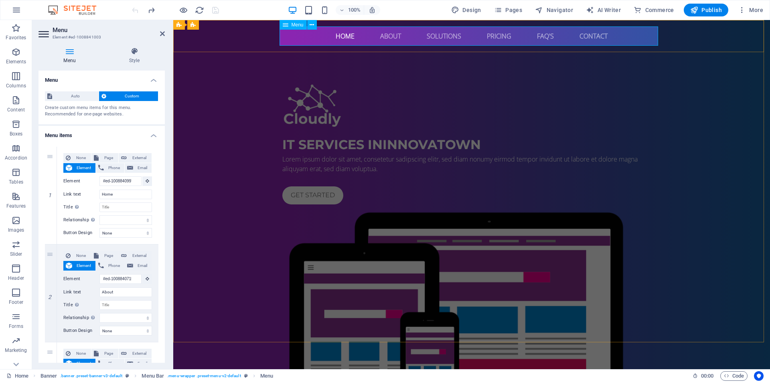
click at [350, 34] on nav "Home About Solutions Pricing FAQ's Contact" at bounding box center [471, 35] width 379 height 19
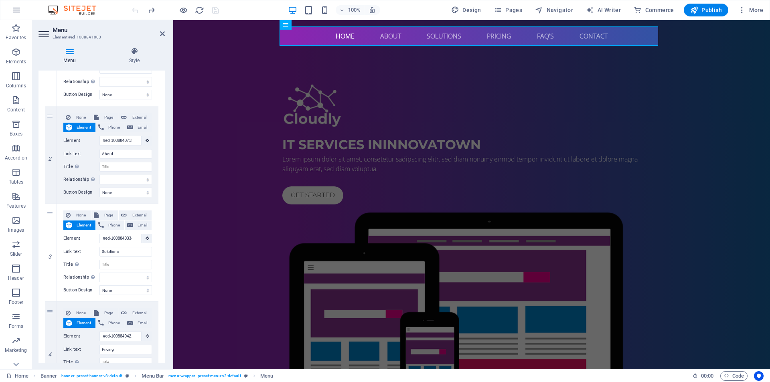
scroll to position [139, 0]
click at [331, 186] on div at bounding box center [471, 180] width 379 height 13
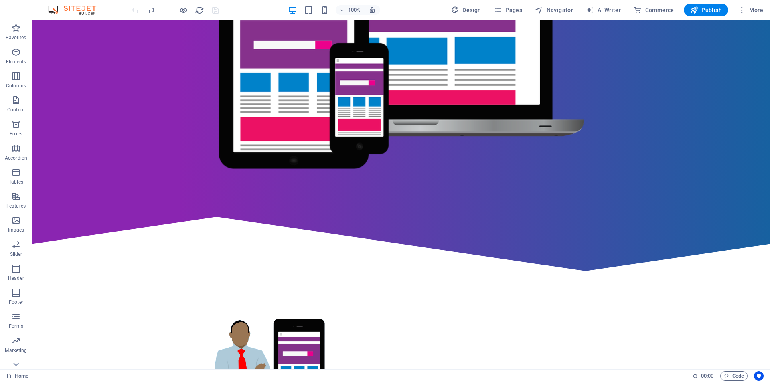
scroll to position [0, 0]
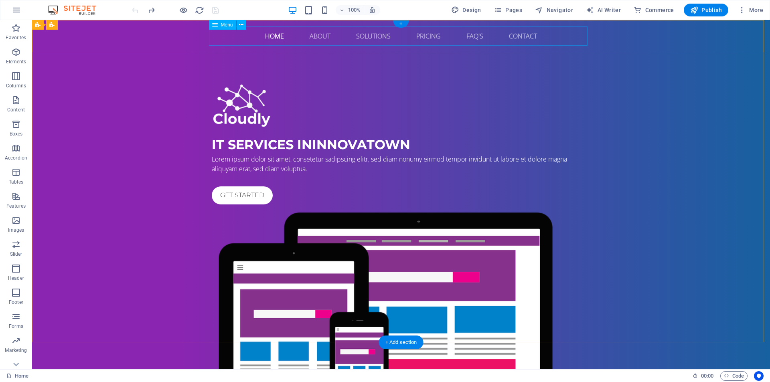
click at [362, 37] on nav "Home About Solutions Pricing FAQ's Contact" at bounding box center [401, 35] width 379 height 19
click at [240, 26] on icon at bounding box center [241, 25] width 4 height 8
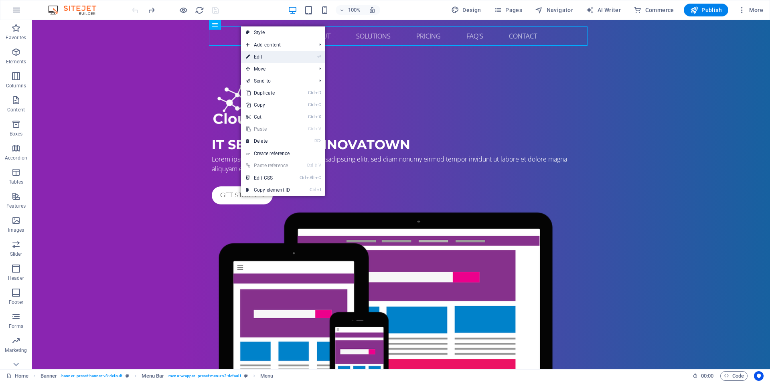
click at [270, 57] on link "⏎ Edit" at bounding box center [268, 57] width 54 height 12
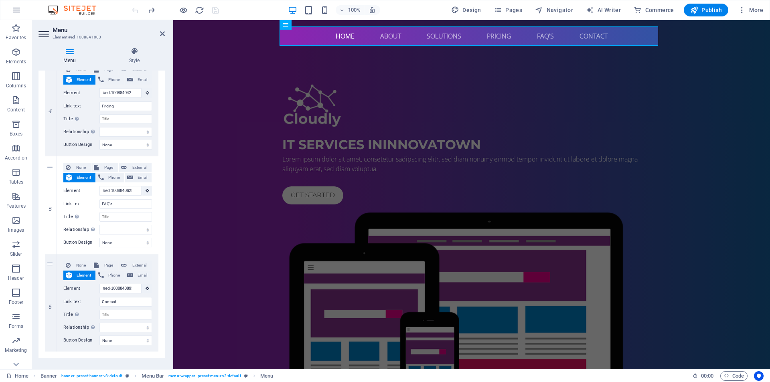
scroll to position [386, 0]
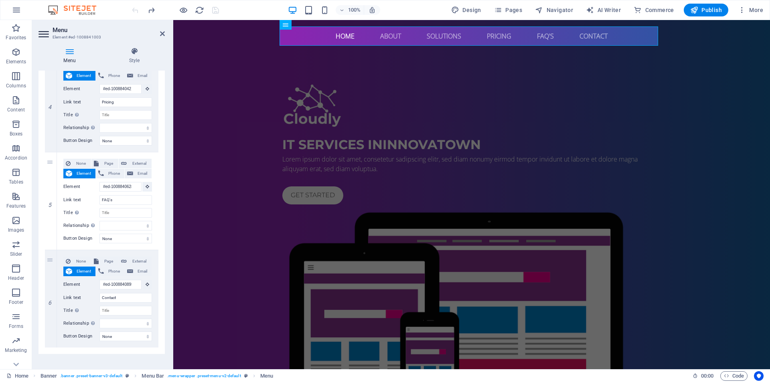
drag, startPoint x: 163, startPoint y: 322, endPoint x: 163, endPoint y: 326, distance: 4.0
click at [163, 326] on div "Menu Auto Custom Create custom menu items for this menu. Recommended for one-pa…" at bounding box center [102, 217] width 126 height 292
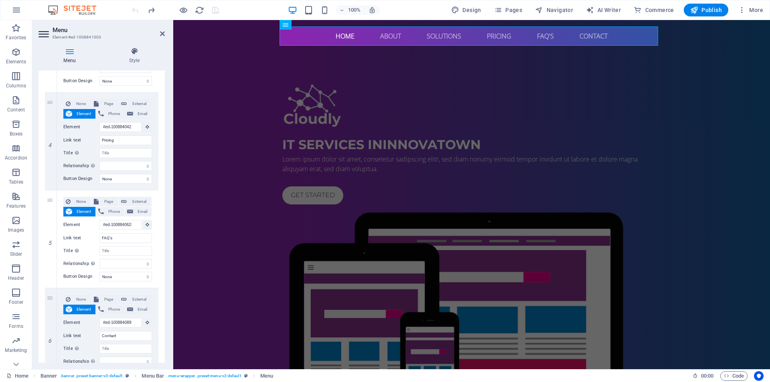
scroll to position [345, 0]
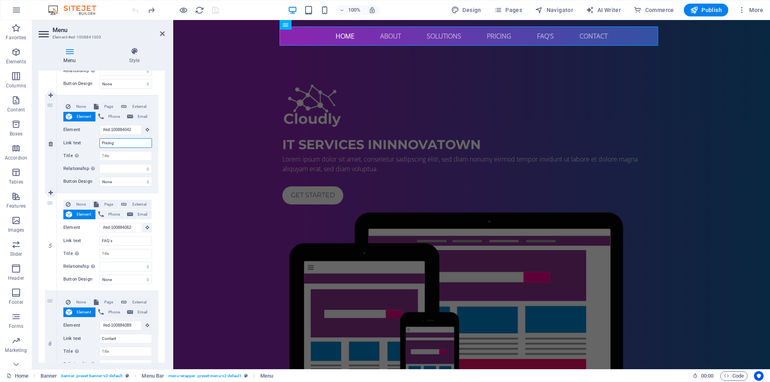
click at [142, 147] on input "Pricing" at bounding box center [125, 143] width 53 height 10
type input "C"
select select
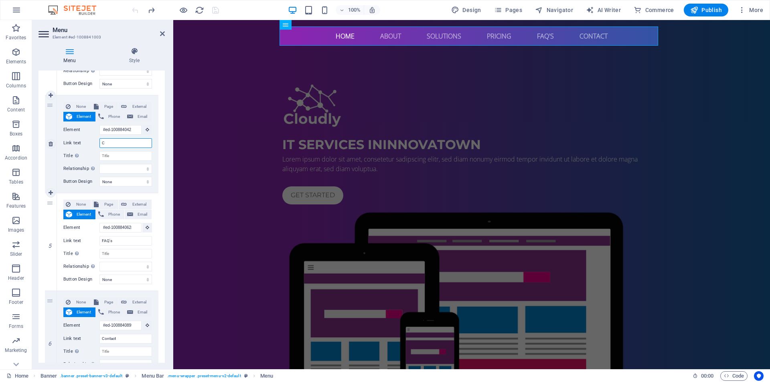
select select
type input "Care"
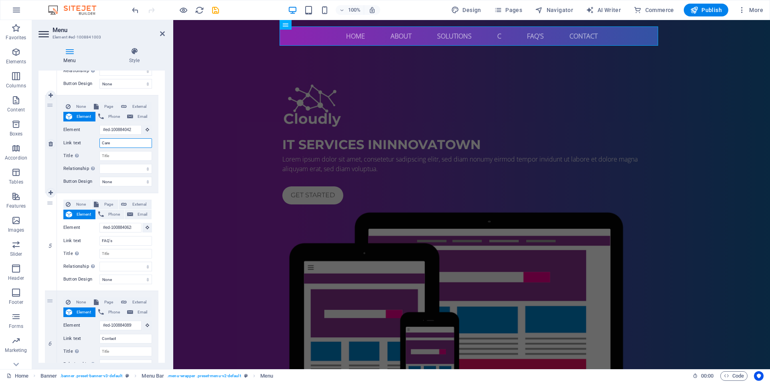
select select
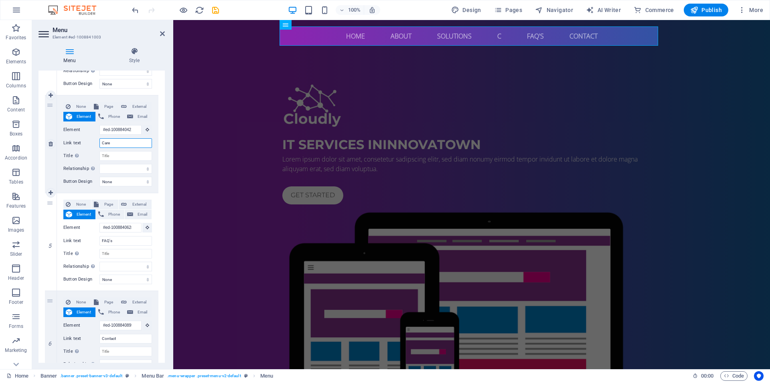
select select
type input "Career"
select select
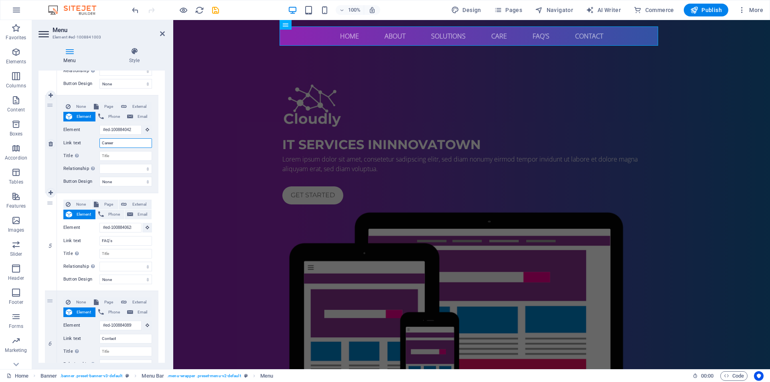
select select
type input "Career"
click at [143, 155] on input "Title Additional link description, should not be the same as the link text. The…" at bounding box center [125, 156] width 53 height 10
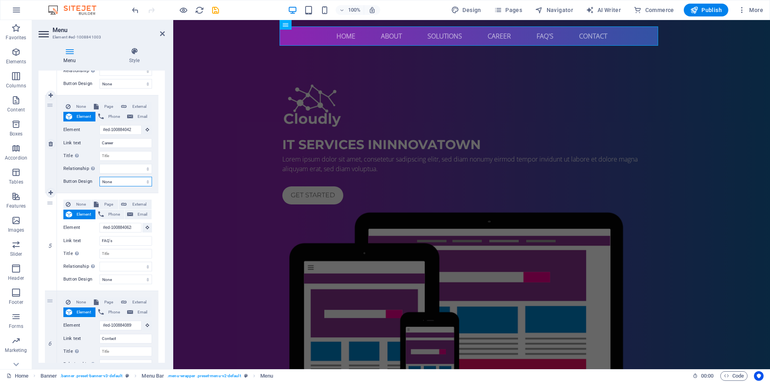
click at [143, 179] on select "None Default Primary Secondary" at bounding box center [125, 182] width 53 height 10
click at [85, 142] on label "Link text" at bounding box center [81, 143] width 36 height 10
click at [99, 142] on input "Career" at bounding box center [125, 143] width 53 height 10
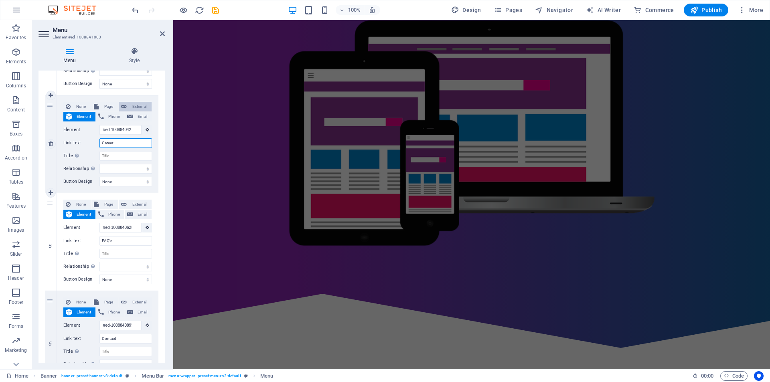
scroll to position [0, 0]
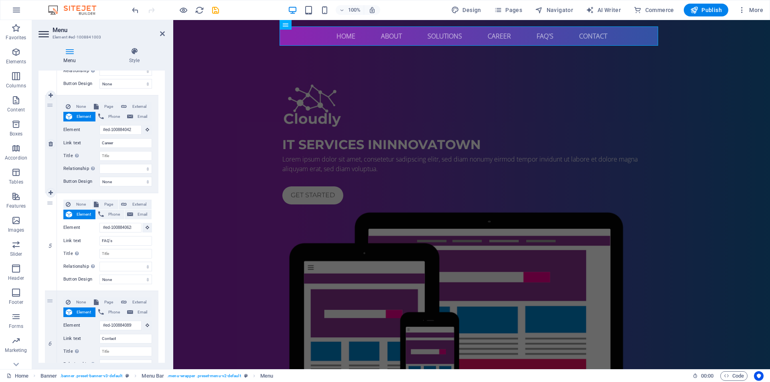
click at [154, 102] on div "None Page External Element Phone Email Page Home Subpage Legal Notice Privacy E…" at bounding box center [107, 143] width 101 height 97
click at [162, 36] on icon at bounding box center [162, 33] width 5 height 6
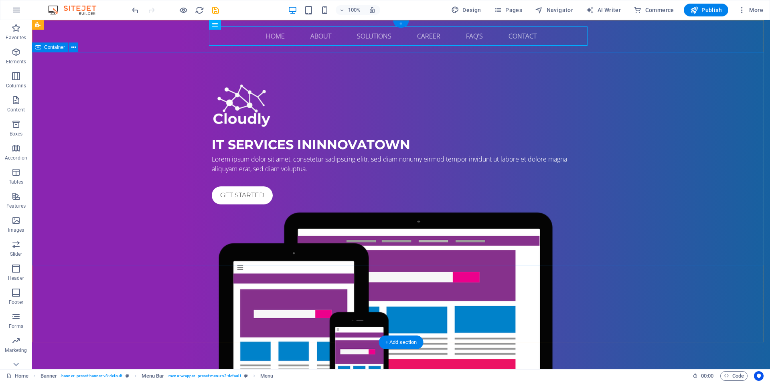
click at [267, 82] on div "IT Services in Innovatown Lorem ipsum dolor sit amet, consetetur sadipscing eli…" at bounding box center [401, 263] width 738 height 422
click at [430, 37] on nav "Home About Solutions Career FAQ's Contact" at bounding box center [401, 35] width 379 height 19
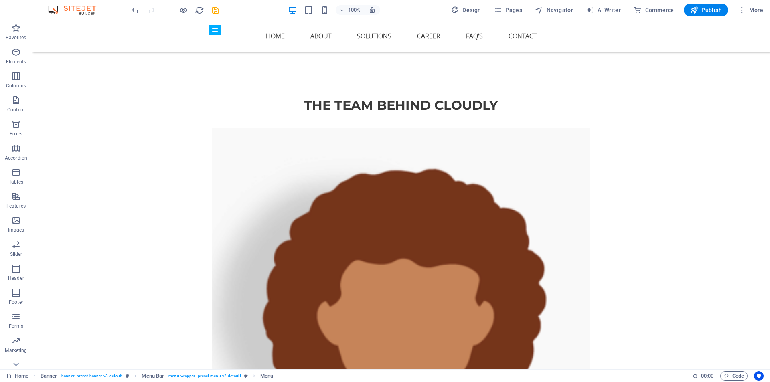
scroll to position [1075, 0]
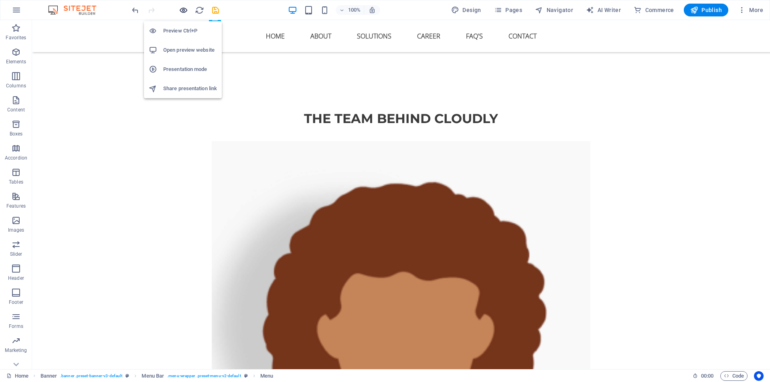
click at [187, 8] on icon "button" at bounding box center [183, 10] width 9 height 9
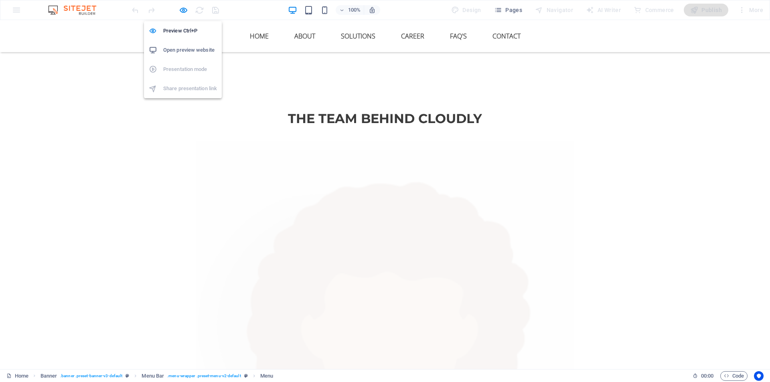
click at [199, 46] on h6 "Open preview website" at bounding box center [190, 50] width 54 height 10
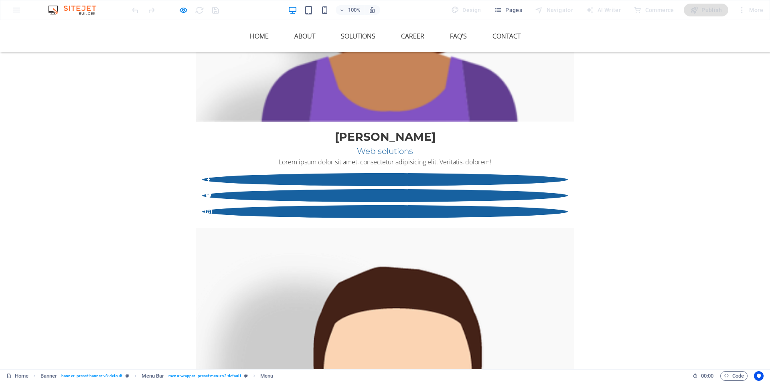
scroll to position [2582, 0]
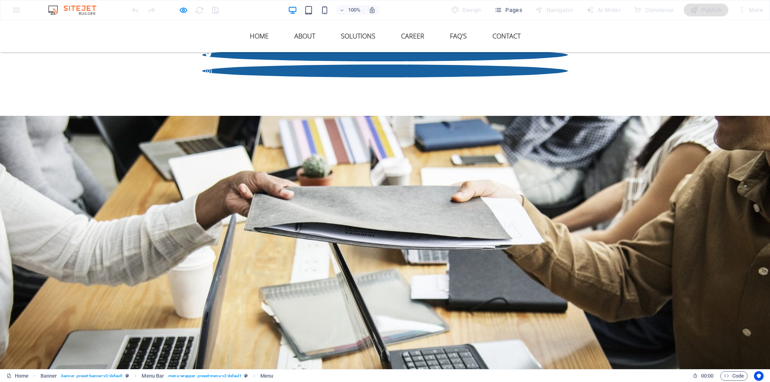
drag, startPoint x: 770, startPoint y: 345, endPoint x: 770, endPoint y: 390, distance: 44.9
drag, startPoint x: 770, startPoint y: 390, endPoint x: 770, endPoint y: 336, distance: 54.5
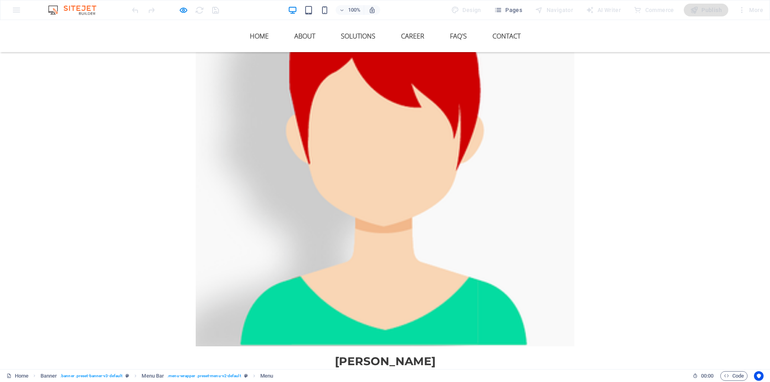
scroll to position [2220, 0]
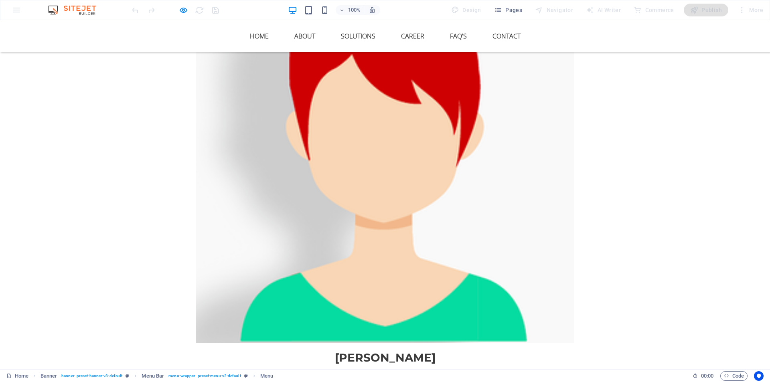
click at [17, 10] on div "100% Design Pages Navigator AI Writer Commerce Publish More" at bounding box center [384, 9] width 769 height 19
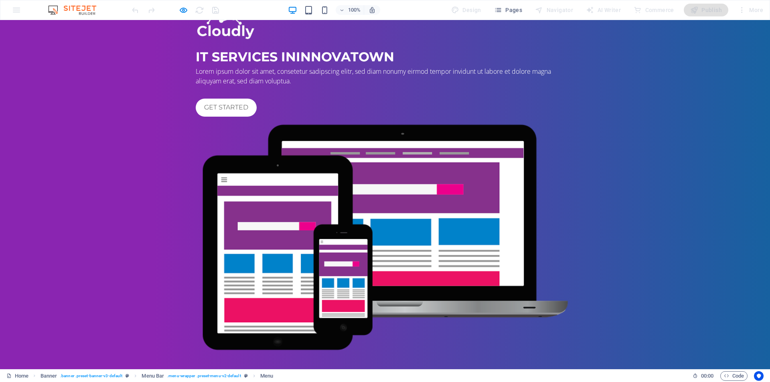
scroll to position [0, 0]
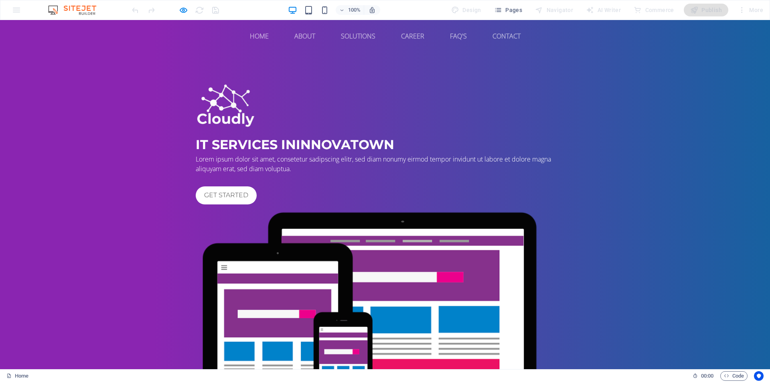
click at [14, 8] on div "100% Design Pages Navigator AI Writer Commerce Publish More" at bounding box center [384, 9] width 769 height 19
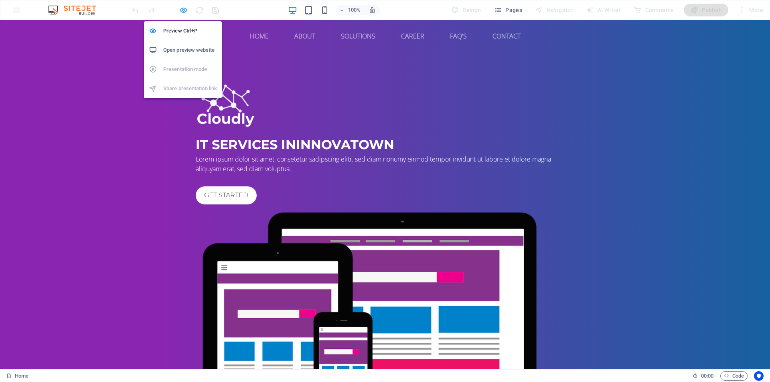
click at [185, 8] on icon "button" at bounding box center [183, 10] width 9 height 9
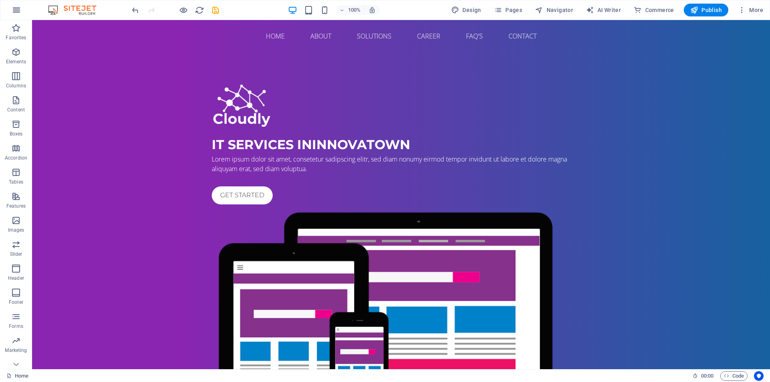
click at [18, 10] on icon "button" at bounding box center [17, 10] width 10 height 10
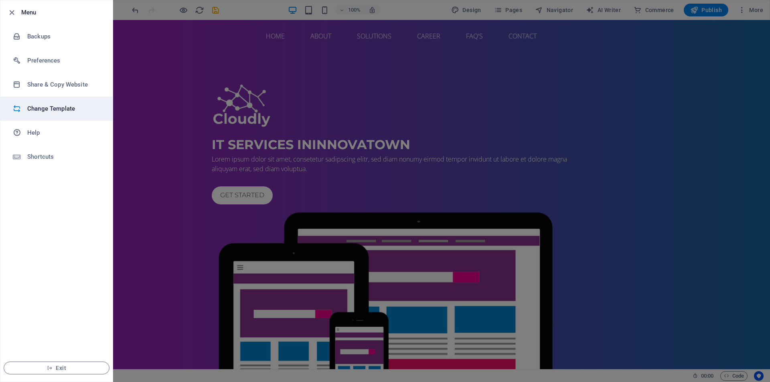
click at [75, 106] on h6 "Change Template" at bounding box center [64, 109] width 74 height 10
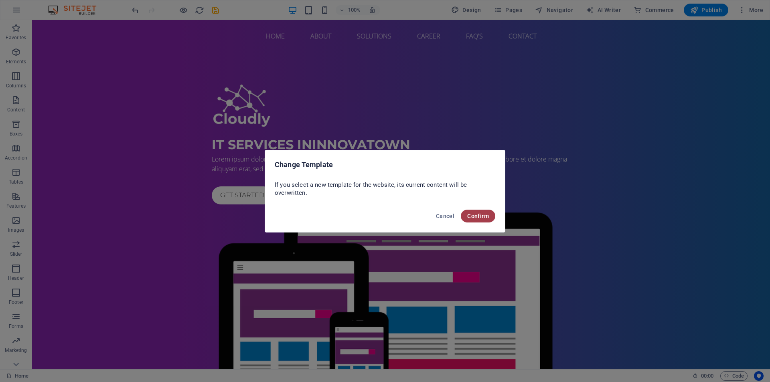
click at [464, 220] on button "Confirm" at bounding box center [478, 216] width 34 height 13
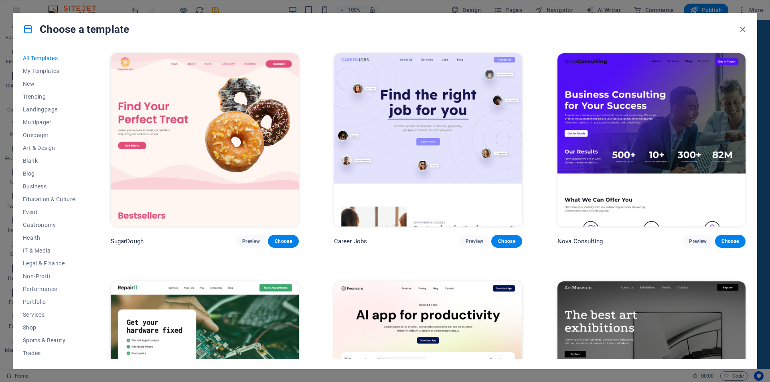
click at [738, 21] on div "Choose a template" at bounding box center [385, 29] width 744 height 32
click at [734, 42] on div "Choose a template" at bounding box center [385, 29] width 744 height 32
click at [740, 26] on icon "button" at bounding box center [742, 29] width 9 height 9
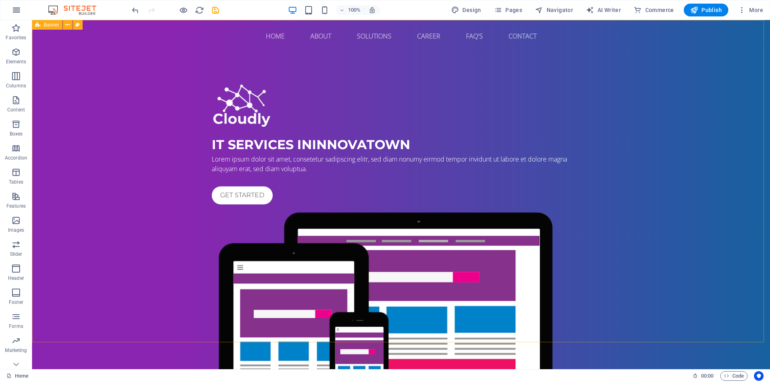
click at [16, 18] on button "button" at bounding box center [16, 9] width 19 height 19
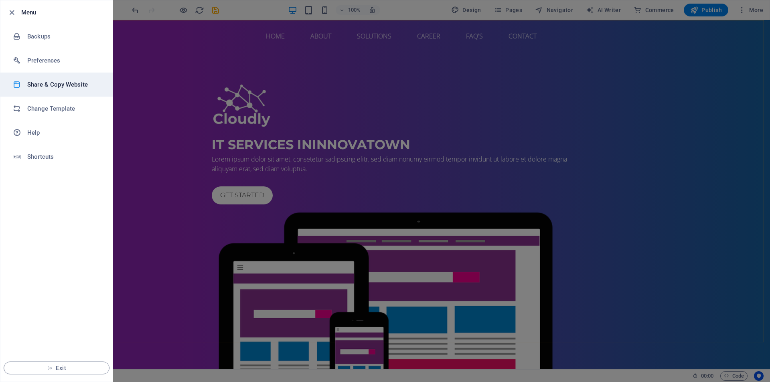
click at [36, 88] on h6 "Share & Copy Website" at bounding box center [64, 85] width 74 height 10
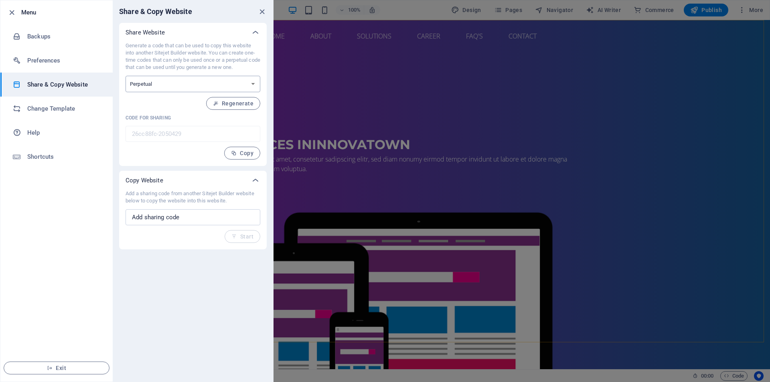
click at [204, 89] on select "One-time Perpetual" at bounding box center [193, 84] width 135 height 16
click at [80, 63] on h6 "Preferences" at bounding box center [64, 61] width 74 height 10
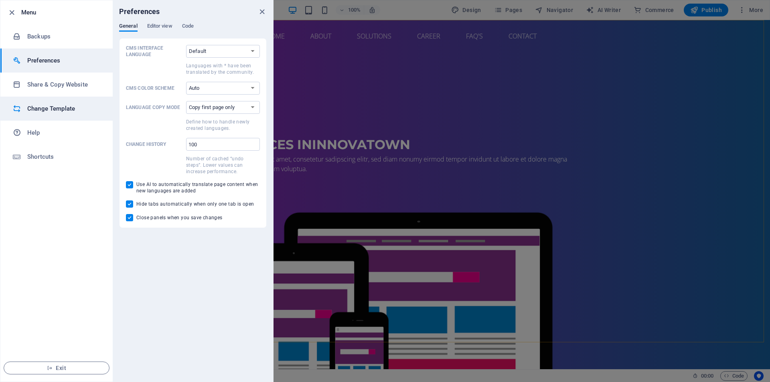
click at [66, 103] on li "Change Template" at bounding box center [56, 109] width 112 height 24
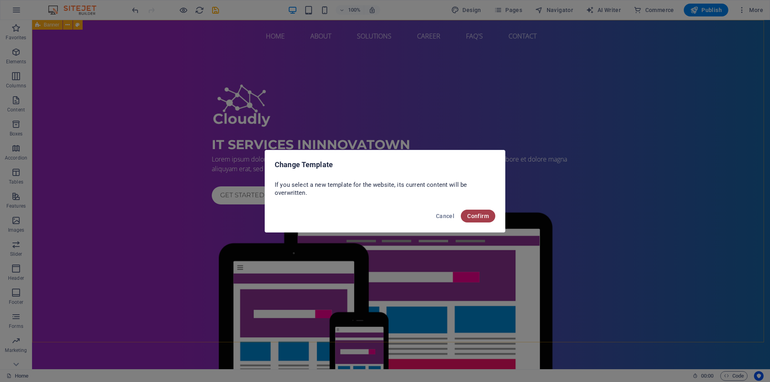
click at [481, 220] on button "Confirm" at bounding box center [478, 216] width 34 height 13
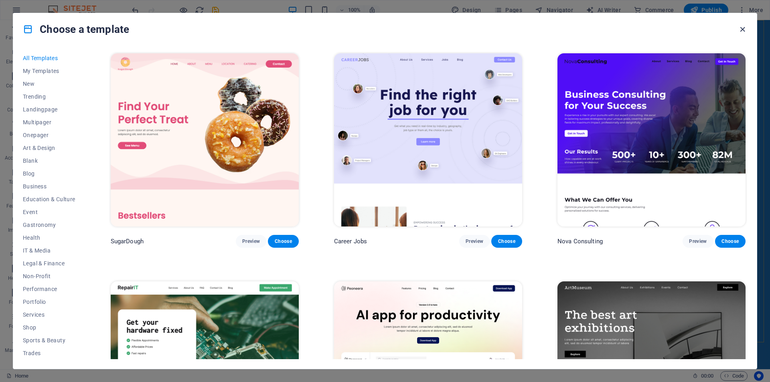
click at [742, 30] on icon "button" at bounding box center [742, 29] width 9 height 9
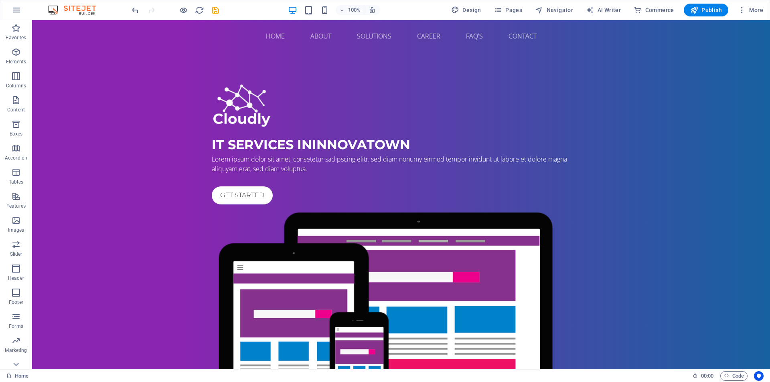
click at [13, 12] on icon "button" at bounding box center [17, 10] width 10 height 10
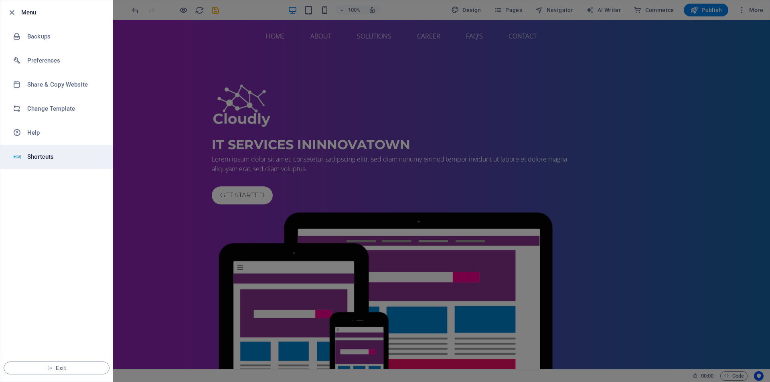
click at [49, 152] on h6 "Shortcuts" at bounding box center [64, 157] width 74 height 10
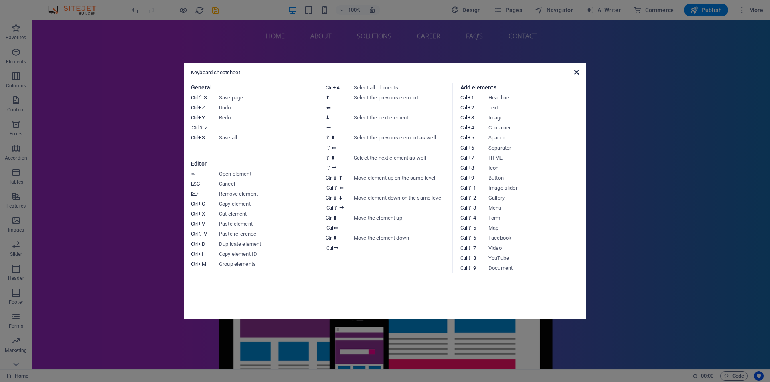
click at [575, 70] on icon at bounding box center [576, 72] width 5 height 6
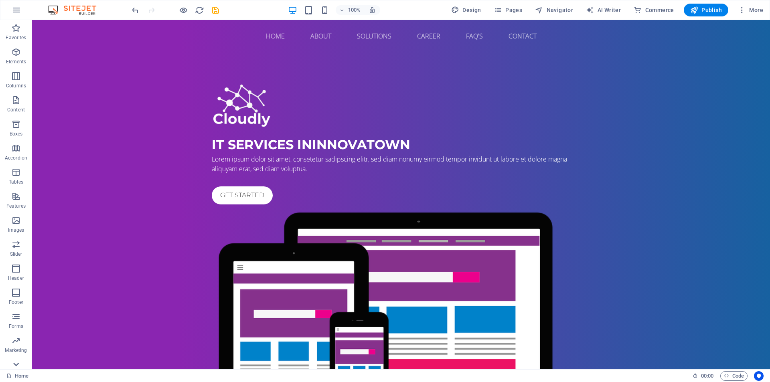
click at [15, 362] on icon at bounding box center [15, 364] width 11 height 11
click at [84, 6] on img at bounding box center [76, 10] width 60 height 10
click at [20, 2] on button "button" at bounding box center [16, 9] width 19 height 19
